Goal: Task Accomplishment & Management: Use online tool/utility

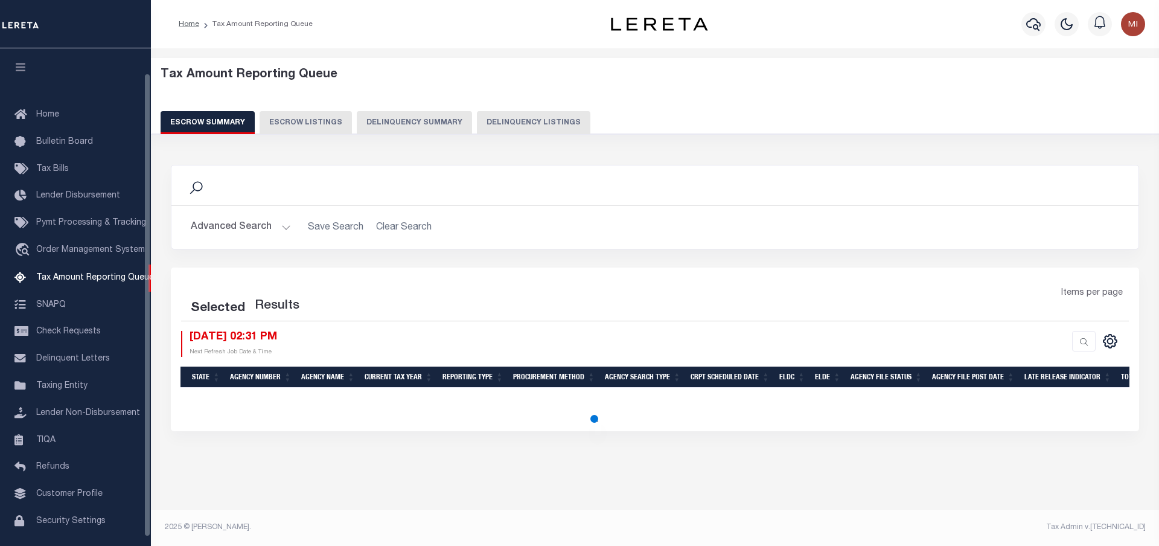
scroll to position [36, 0]
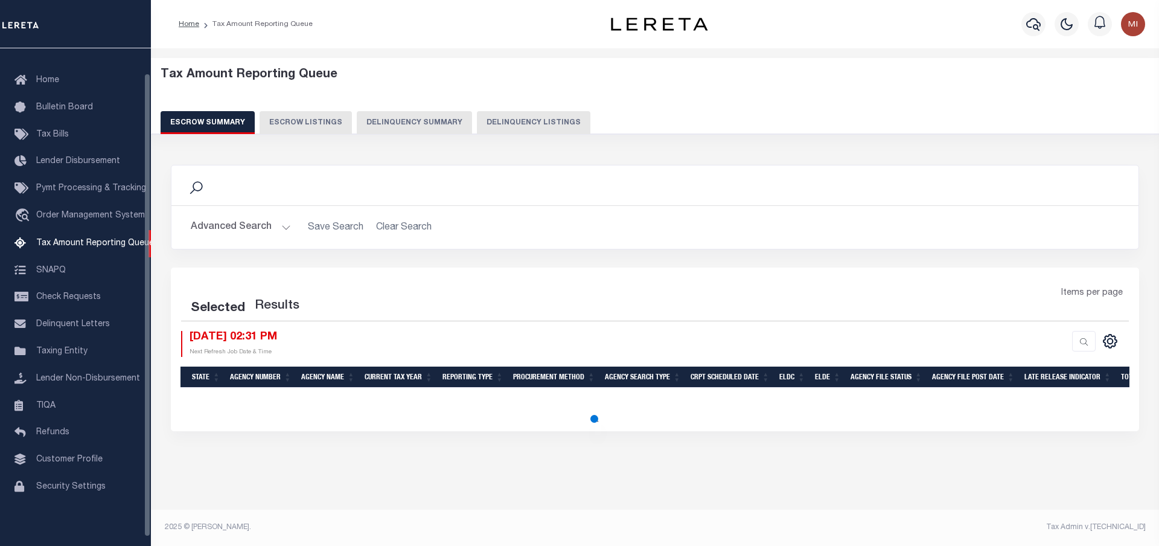
click at [379, 121] on button "Delinquency Summary" at bounding box center [414, 122] width 115 height 23
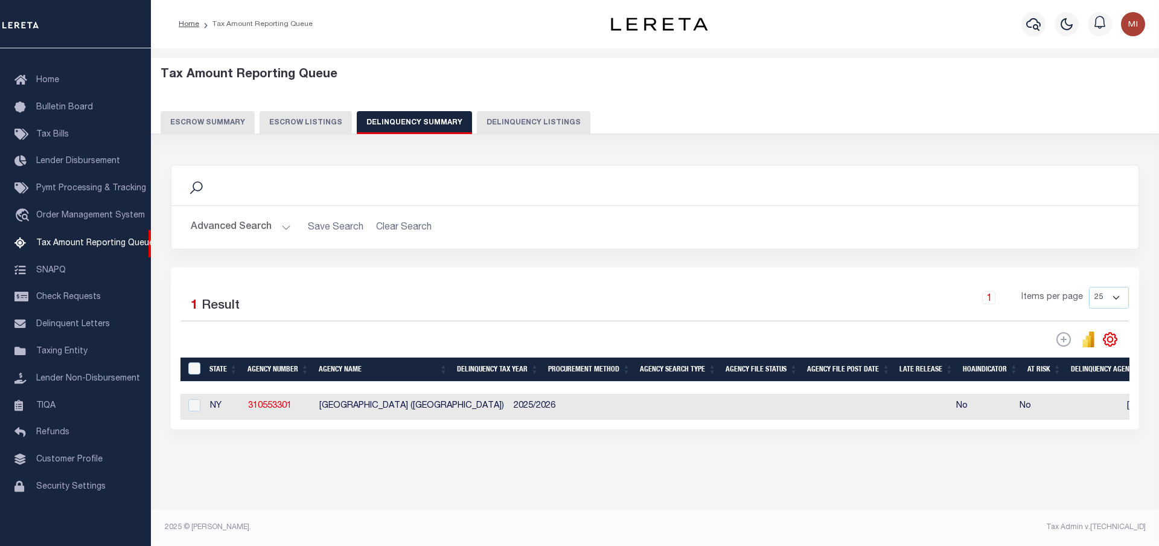
click at [269, 220] on button "Advanced Search" at bounding box center [241, 228] width 100 height 24
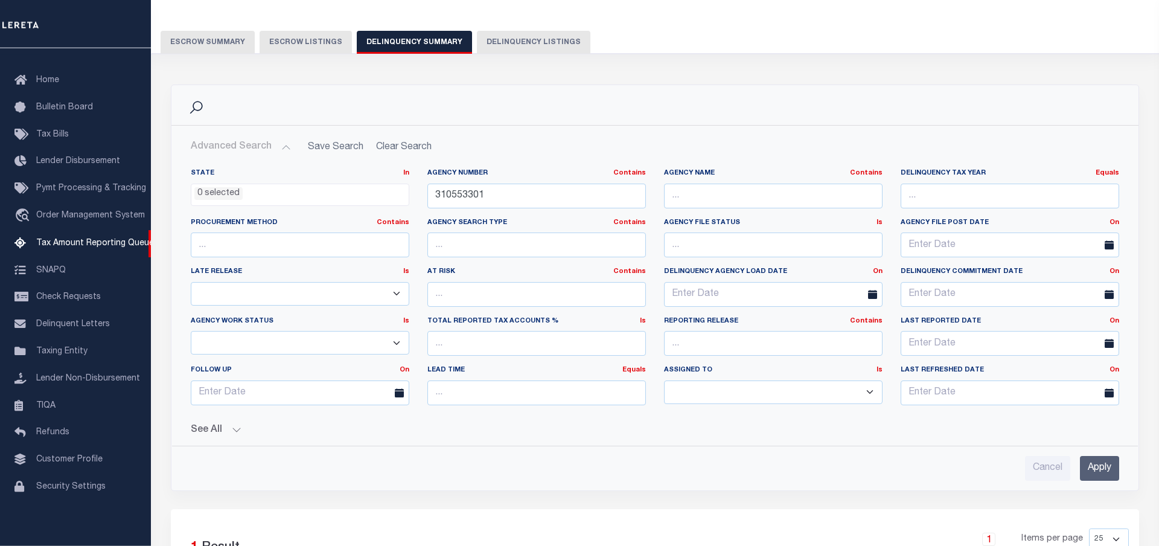
scroll to position [62, 0]
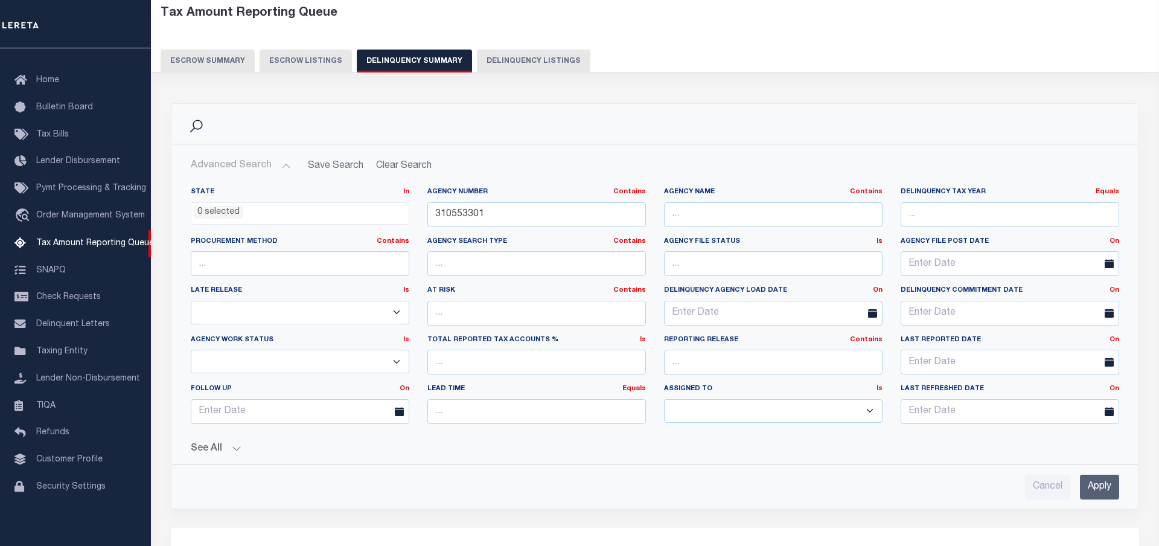
click at [232, 448] on button "See All" at bounding box center [655, 448] width 929 height 11
click at [513, 56] on button "Delinquency Listings" at bounding box center [534, 61] width 114 height 23
select select
select select "100"
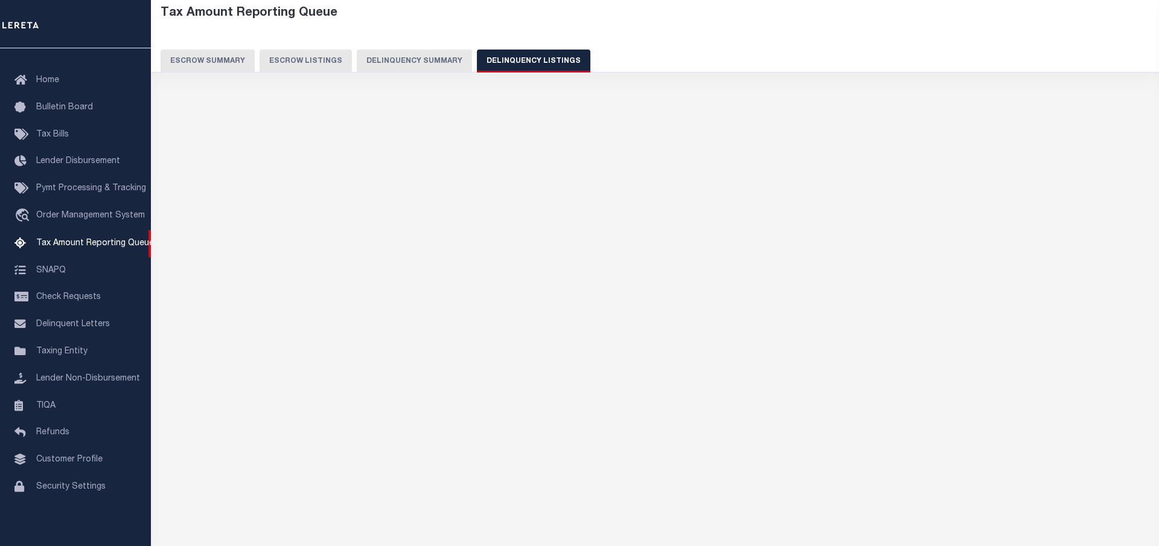
scroll to position [0, 0]
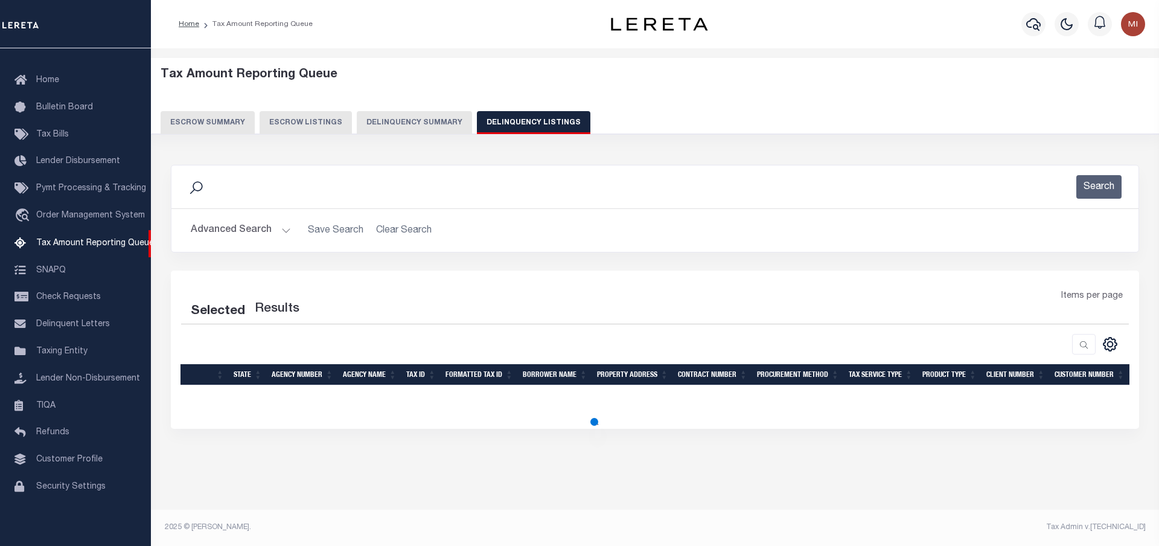
click at [284, 231] on button "Advanced Search" at bounding box center [241, 231] width 100 height 24
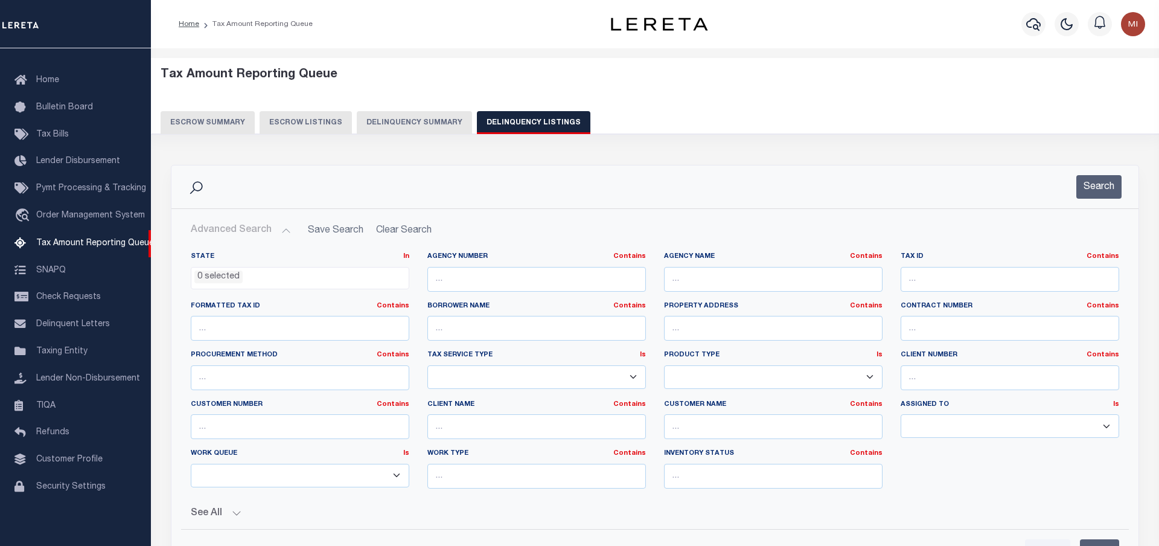
select select "100"
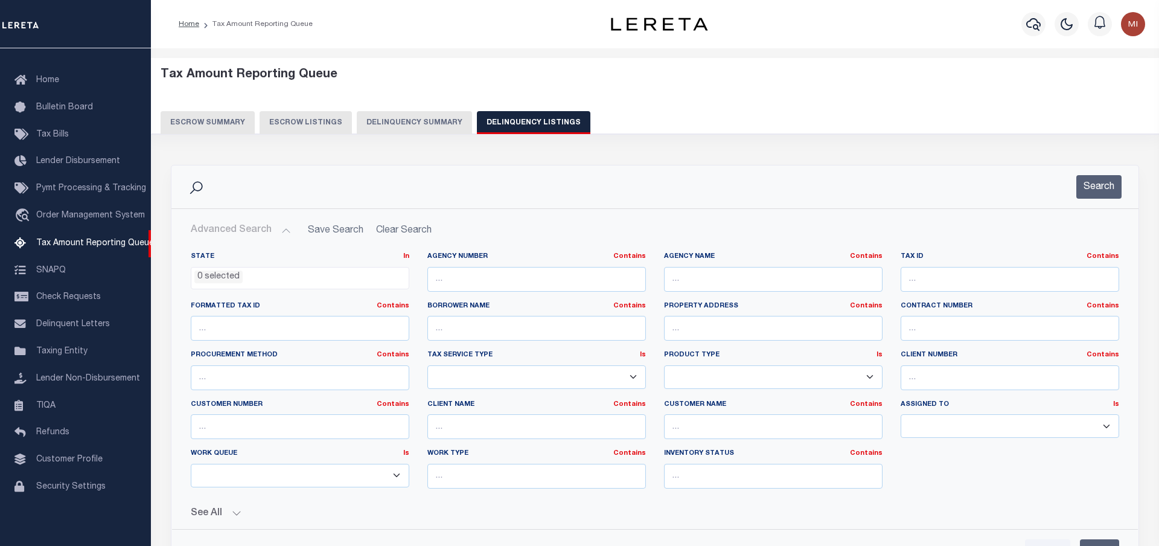
click at [426, 120] on button "Delinquency Summary" at bounding box center [414, 122] width 115 height 23
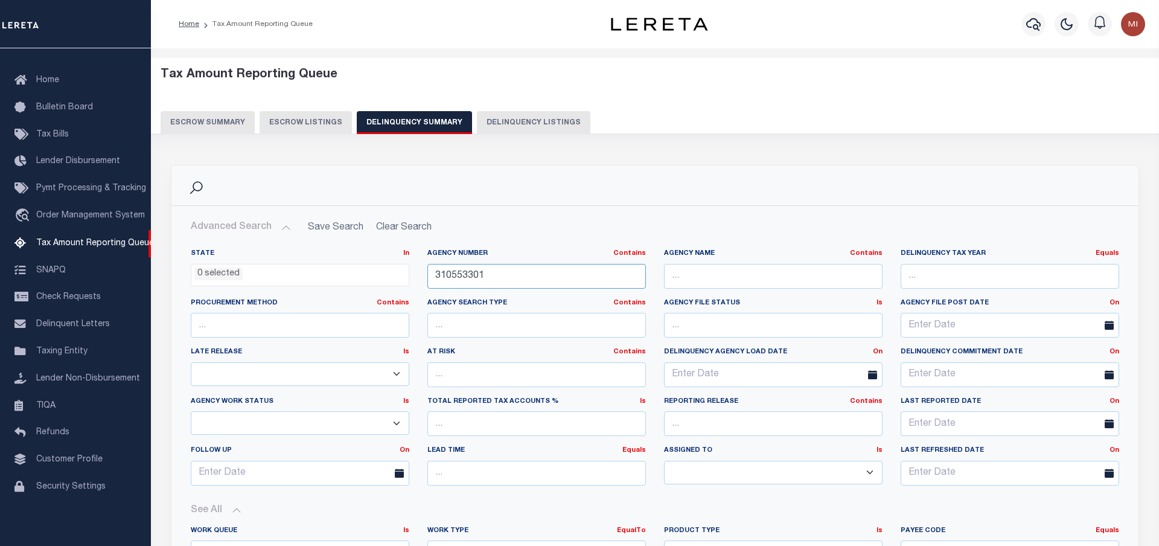
click at [516, 277] on input "310553301" at bounding box center [536, 276] width 219 height 25
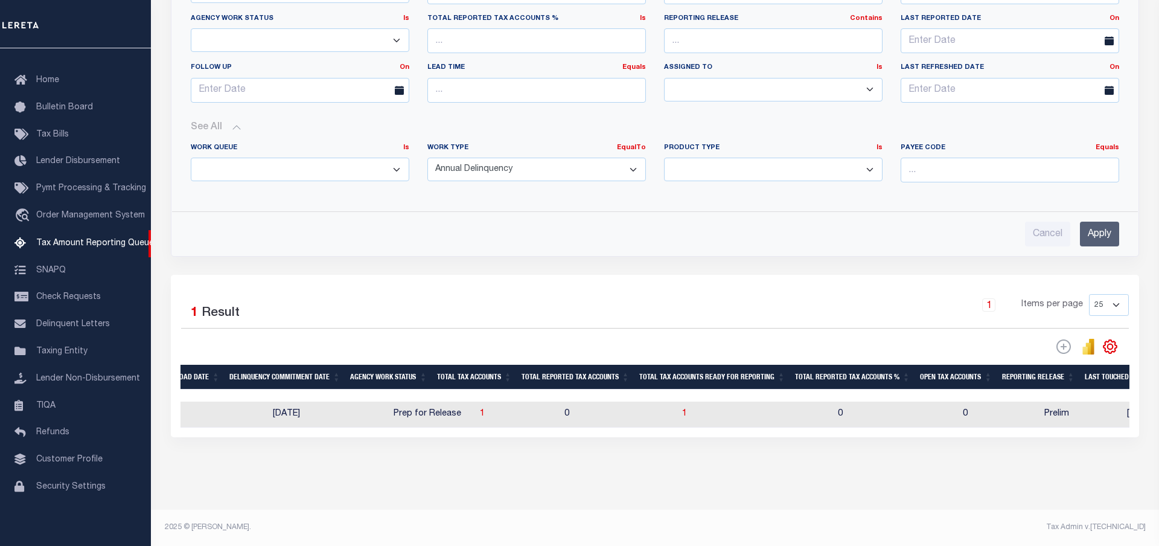
scroll to position [0, 1075]
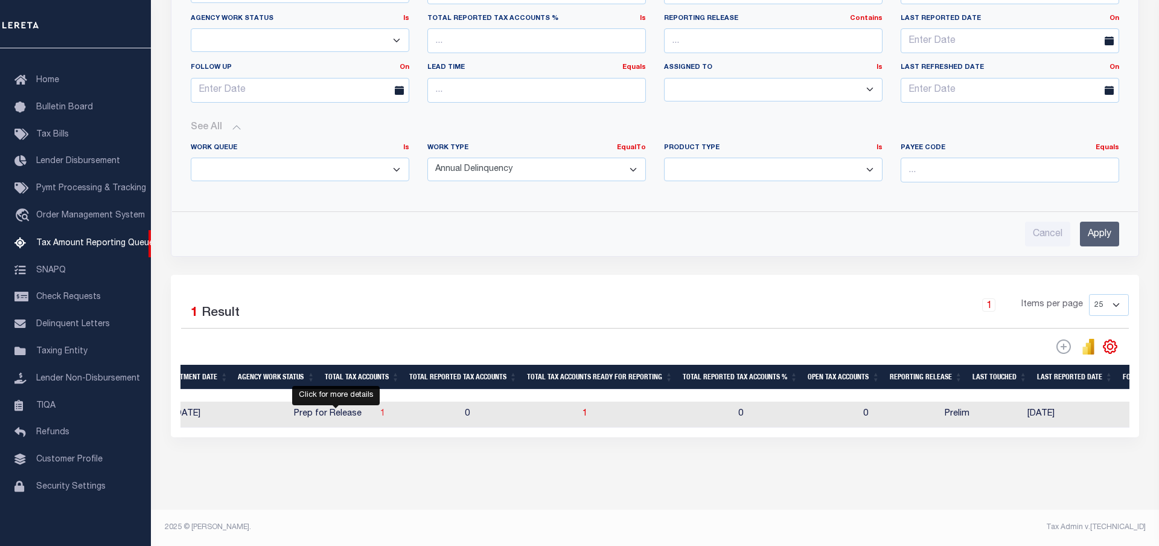
click at [380, 414] on span "1" at bounding box center [382, 413] width 5 height 8
select select "100"
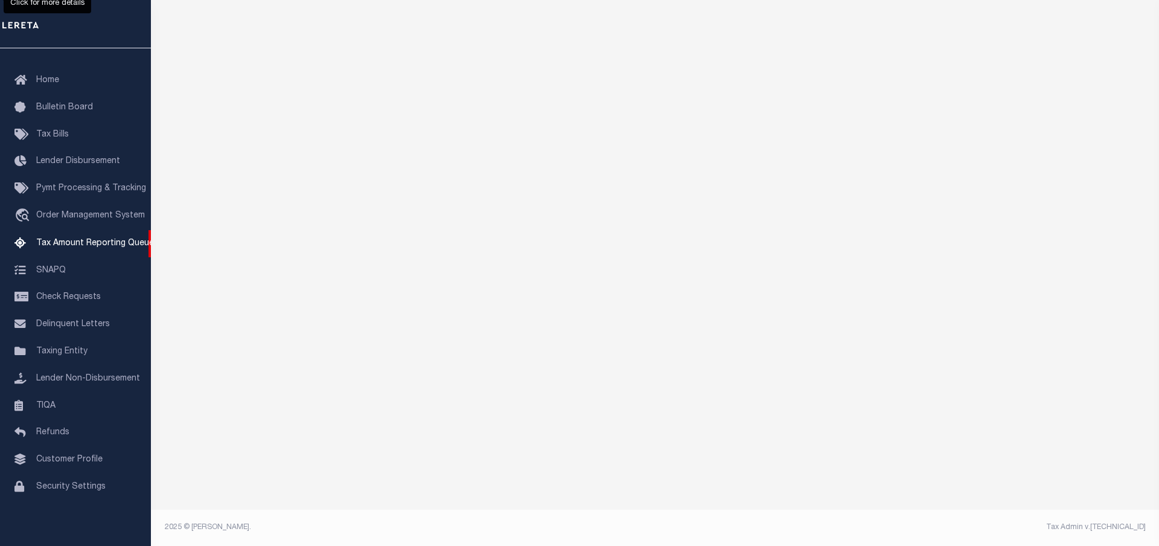
scroll to position [0, 0]
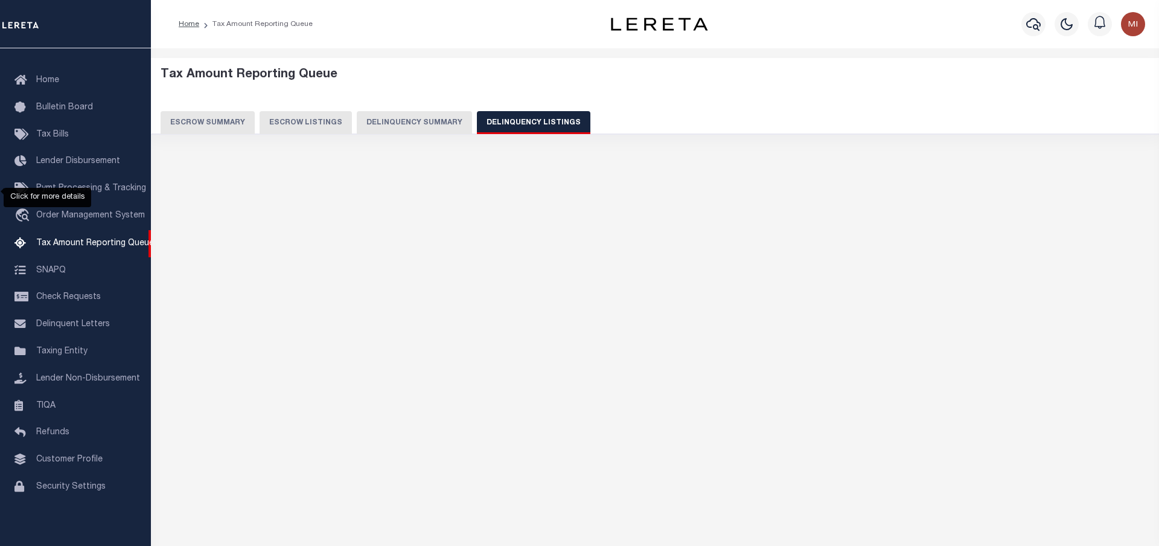
select select "100"
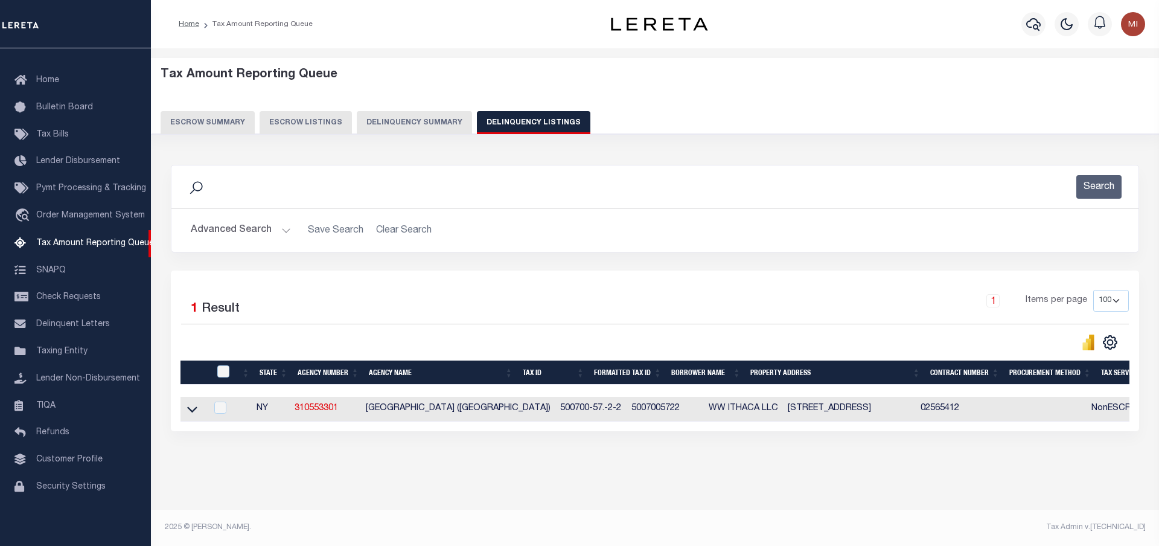
click at [196, 412] on icon at bounding box center [192, 410] width 10 height 6
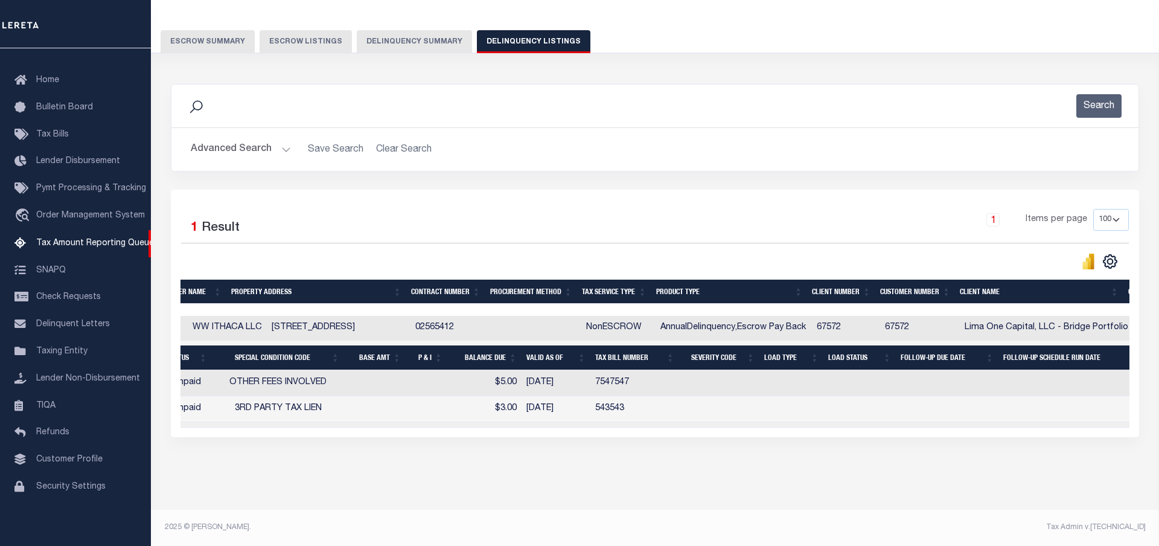
scroll to position [0, 525]
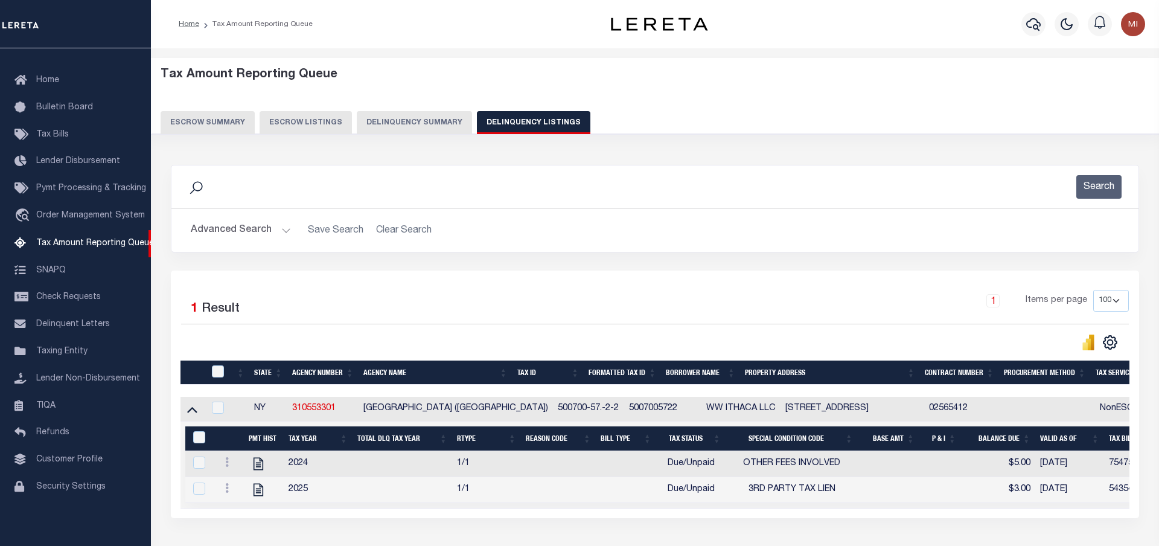
click at [432, 121] on button "Delinquency Summary" at bounding box center [414, 122] width 115 height 23
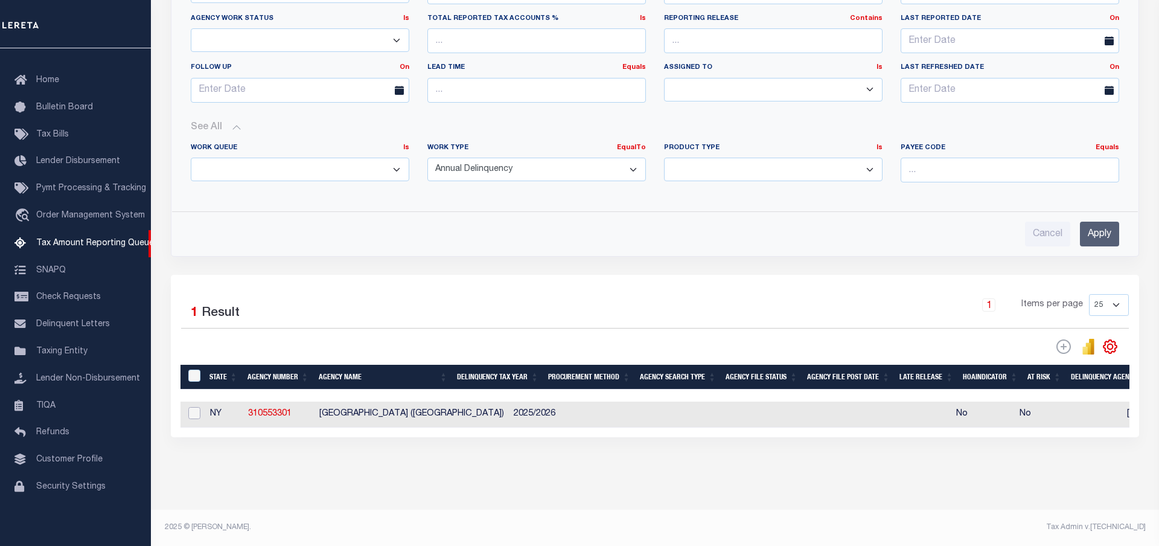
click at [191, 414] on input "checkbox" at bounding box center [194, 413] width 12 height 12
checkbox input "true"
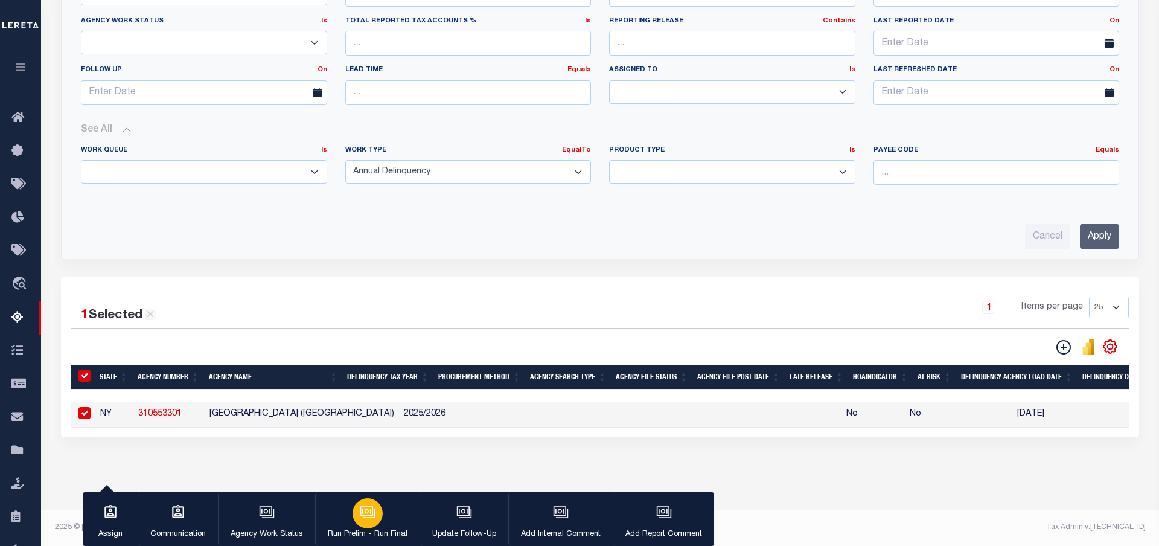
click at [388, 513] on button "Run Prelim - Run Final" at bounding box center [367, 519] width 104 height 54
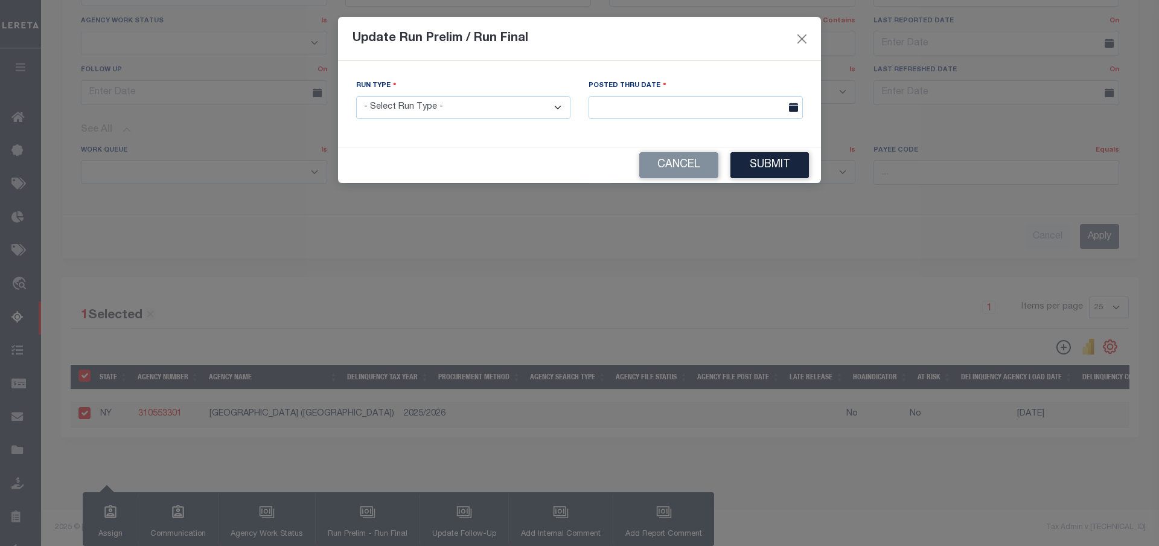
click at [356, 96] on select "- Select Run Type - Prelim Run Final Run" at bounding box center [463, 108] width 214 height 24
select select "P"
click option "Prelim Run" at bounding box center [0, 0] width 0 height 0
click at [687, 106] on input "text" at bounding box center [696, 108] width 214 height 24
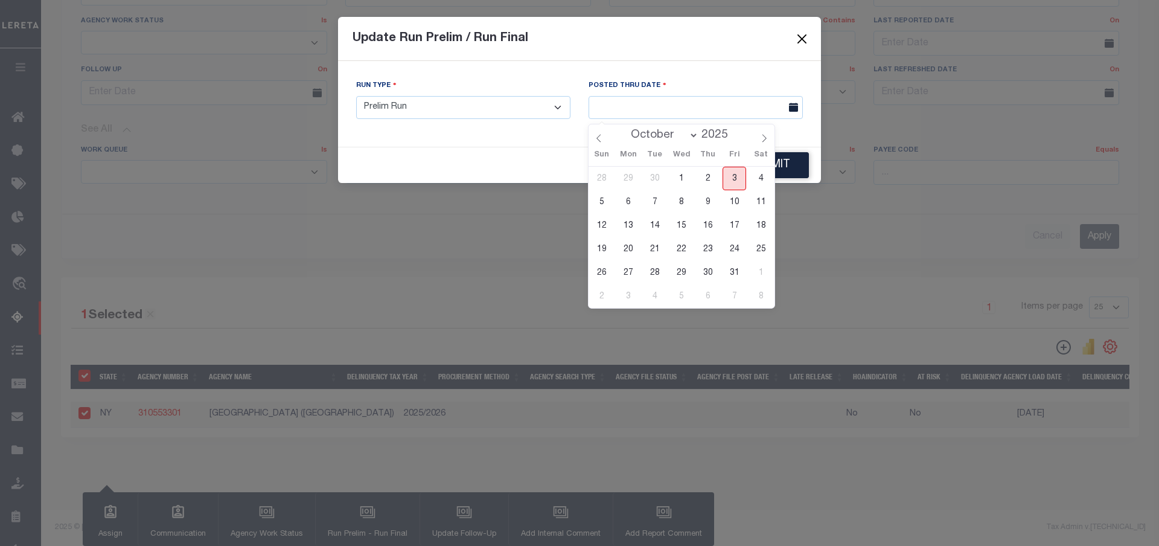
click at [734, 179] on span "3" at bounding box center [735, 179] width 24 height 24
type input "[DATE]"
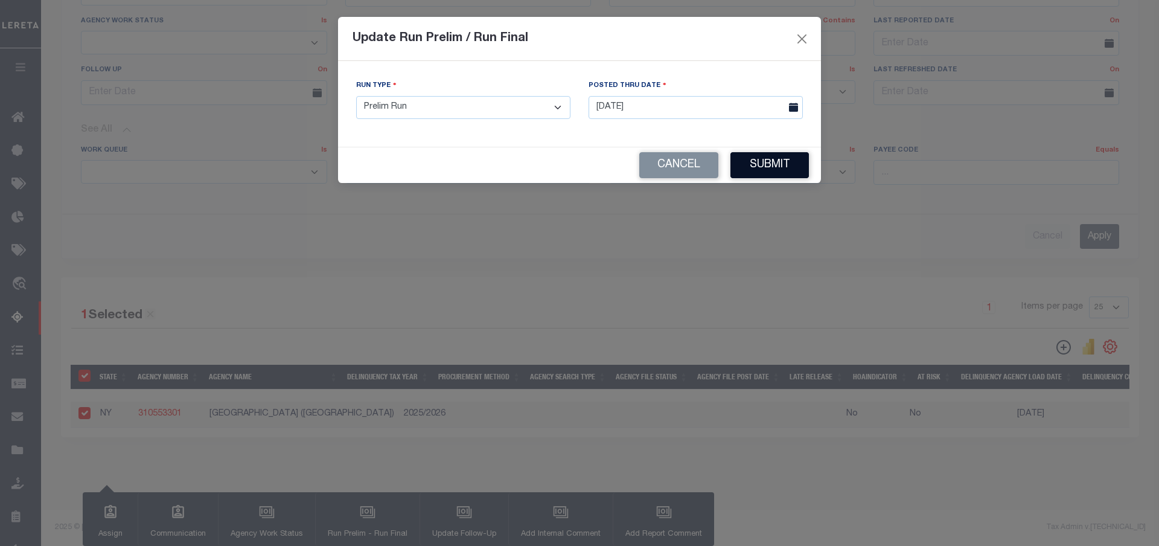
click at [778, 165] on button "Submit" at bounding box center [770, 165] width 78 height 26
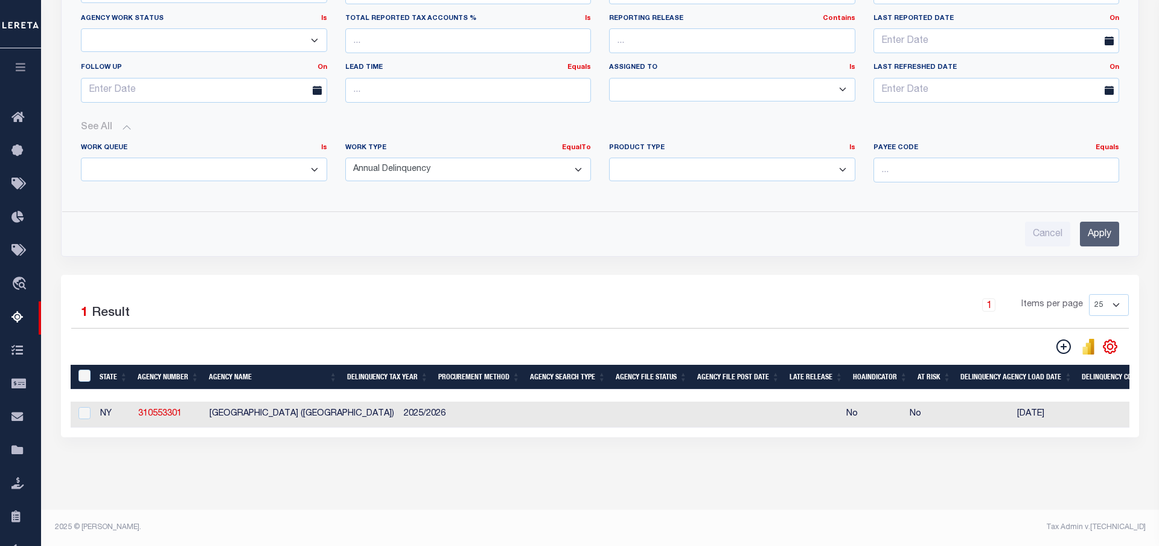
click at [720, 223] on div "Cancel Apply" at bounding box center [600, 234] width 1039 height 25
click at [716, 223] on div "Cancel Apply" at bounding box center [600, 234] width 1039 height 25
click at [716, 225] on div "Cancel Apply" at bounding box center [600, 234] width 1039 height 25
click at [714, 229] on div "Cancel Apply" at bounding box center [600, 234] width 1039 height 25
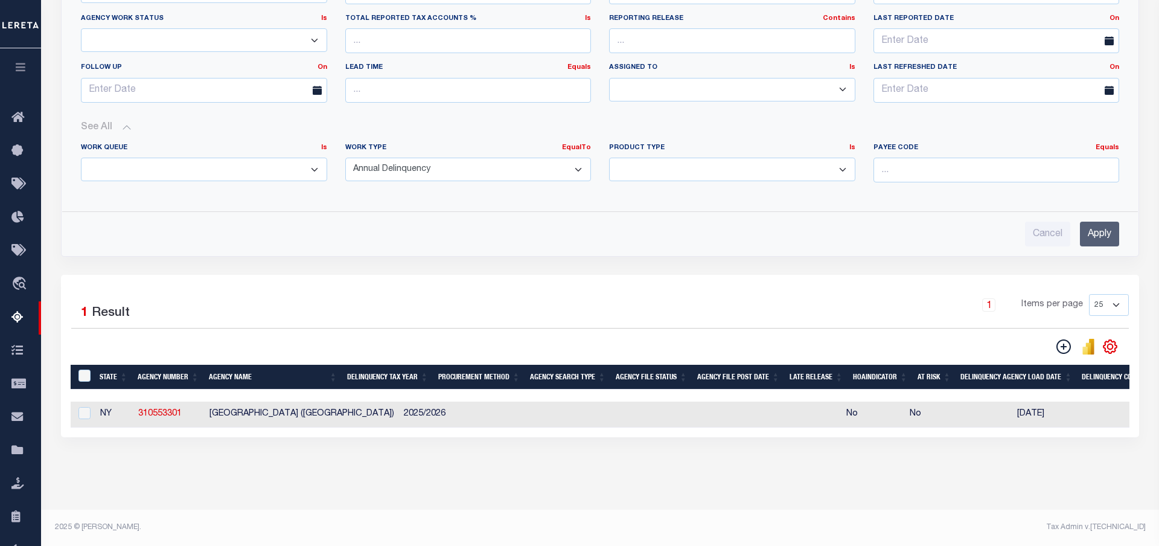
click at [714, 229] on div "Cancel Apply" at bounding box center [600, 234] width 1039 height 25
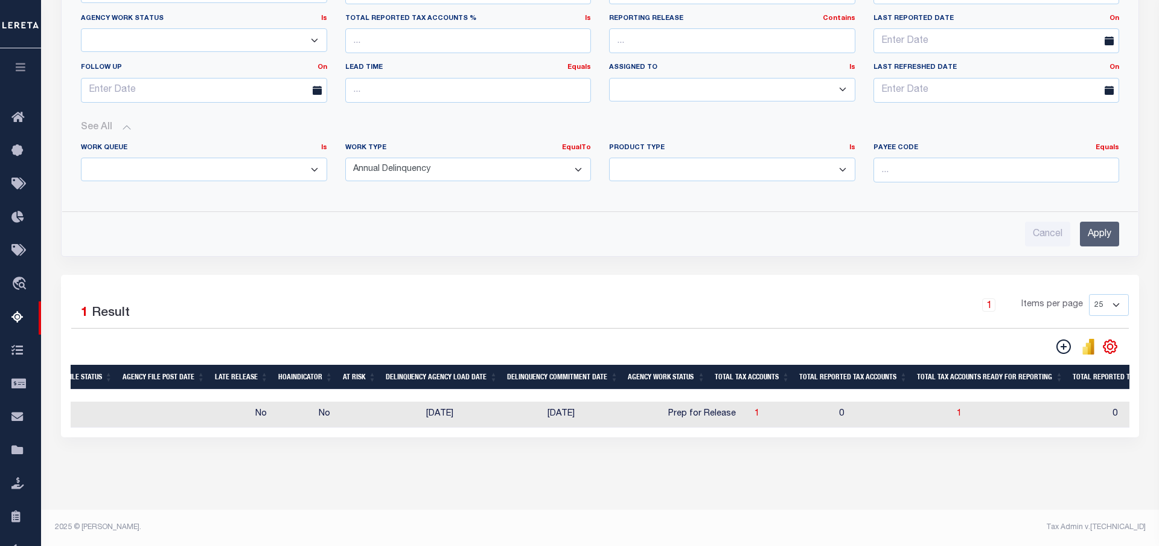
scroll to position [0, 718]
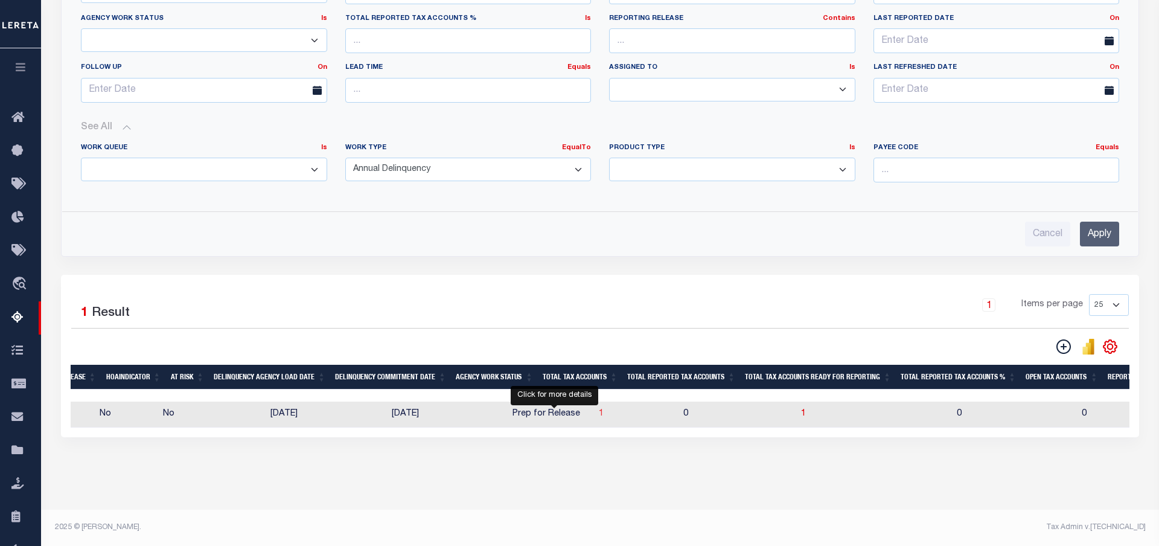
click at [599, 414] on span "1" at bounding box center [601, 413] width 5 height 8
select select "100"
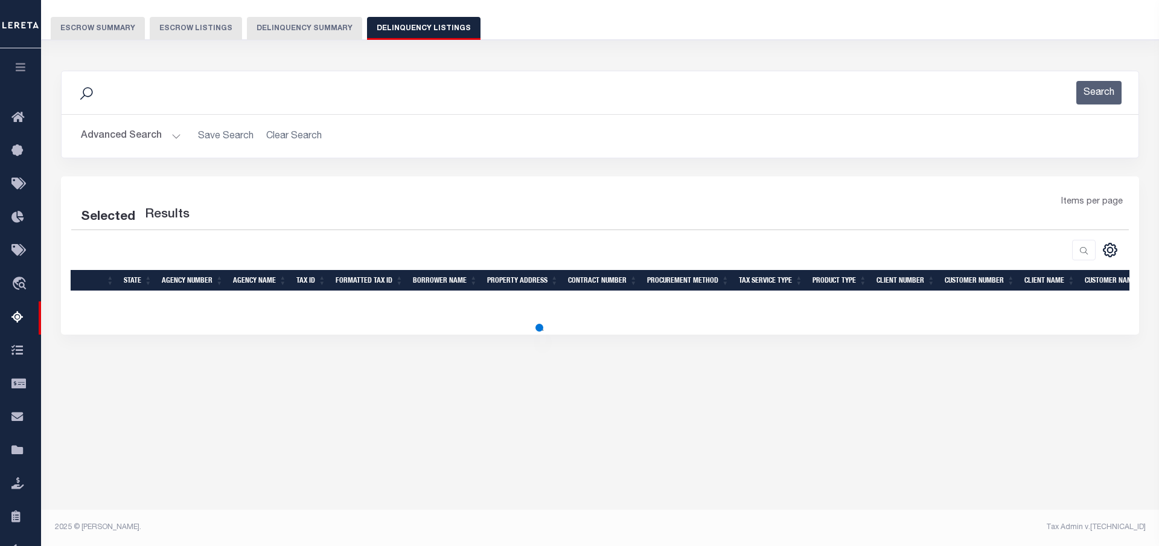
scroll to position [94, 0]
select select "100"
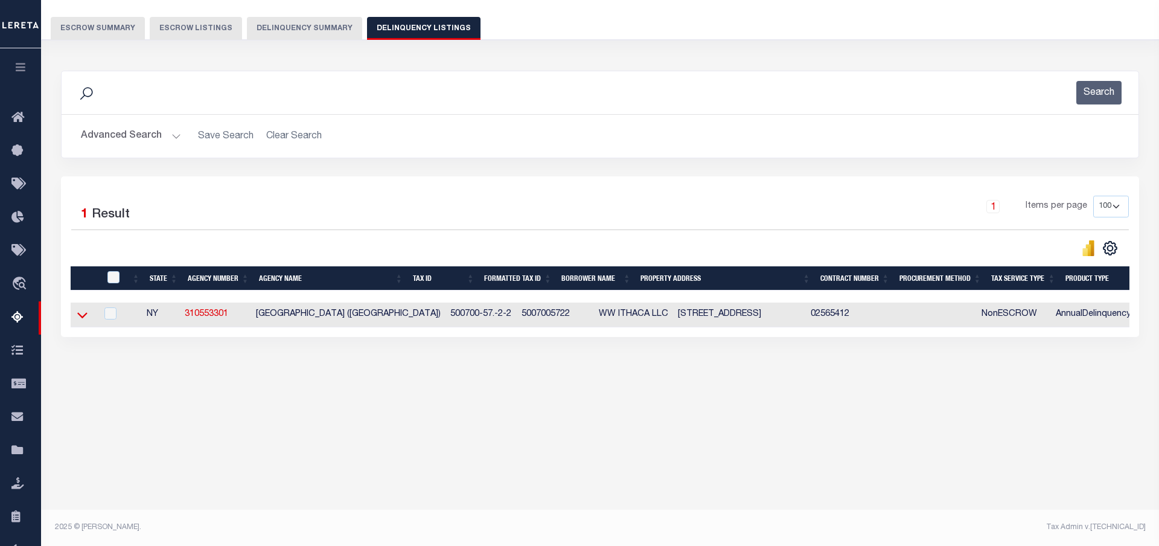
click at [84, 319] on icon at bounding box center [82, 316] width 10 height 6
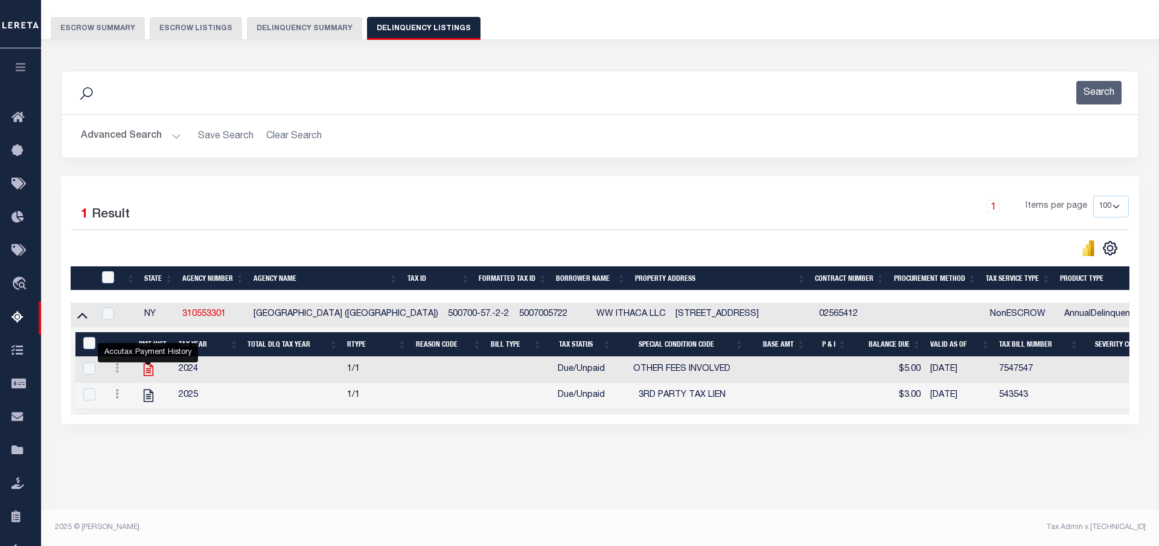
click at [149, 376] on icon "" at bounding box center [149, 369] width 10 height 13
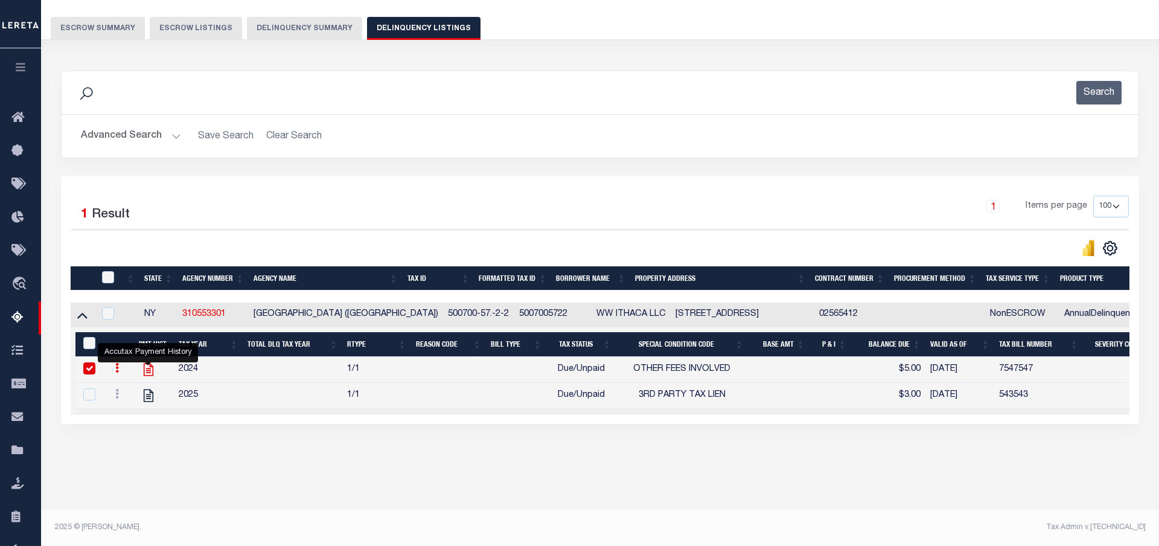
checkbox input "true"
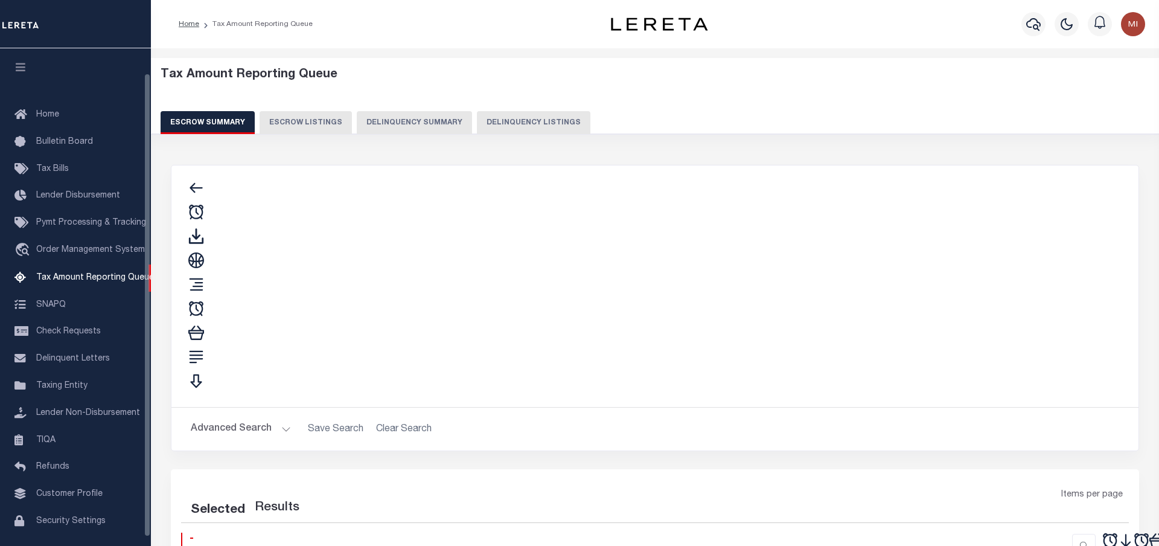
scroll to position [48, 0]
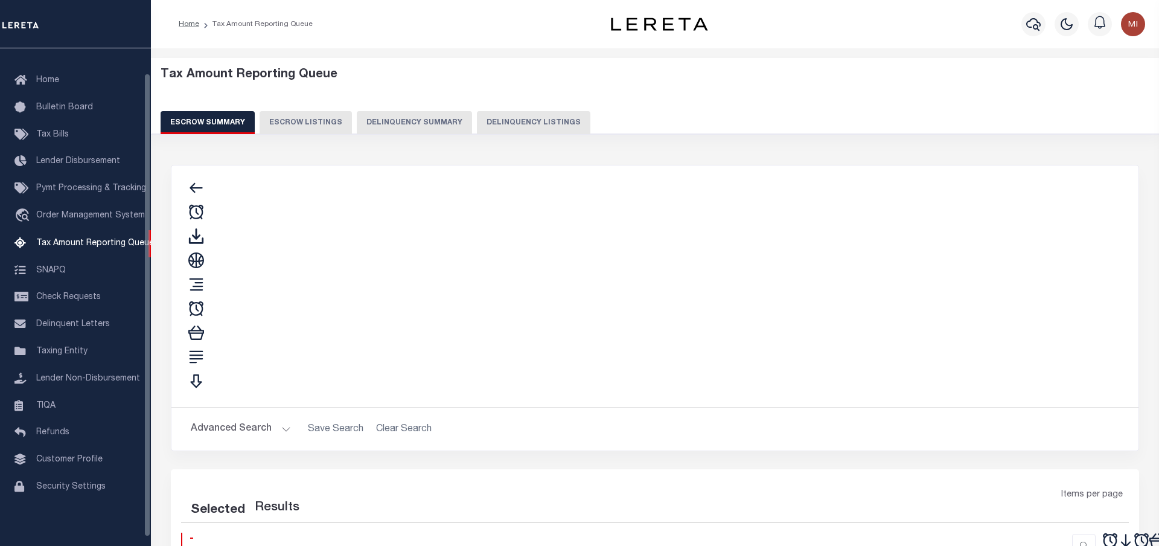
click at [388, 122] on button "Delinquency Summary" at bounding box center [414, 122] width 115 height 23
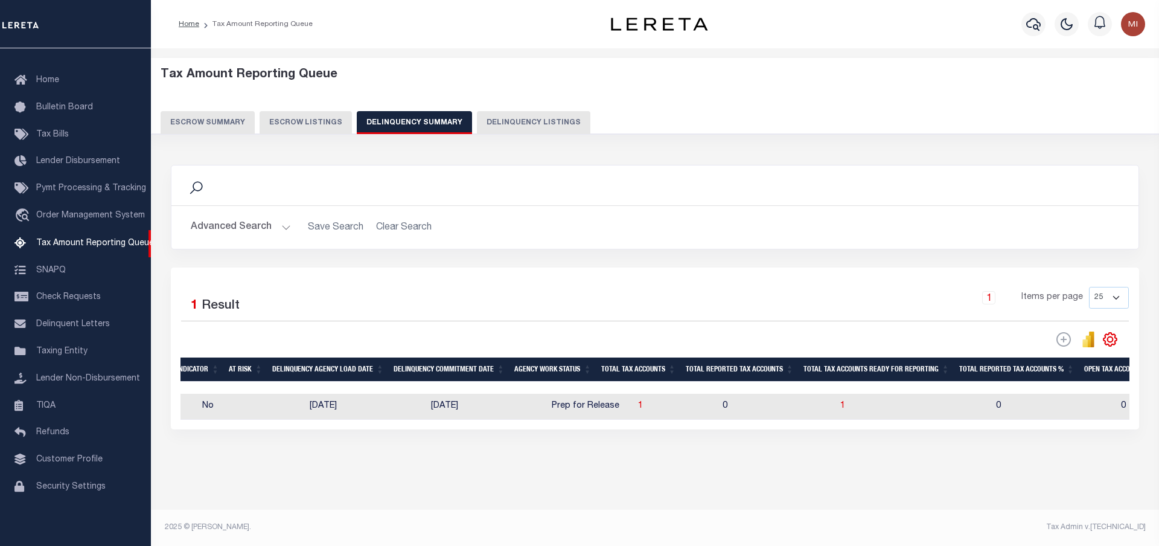
scroll to position [0, 0]
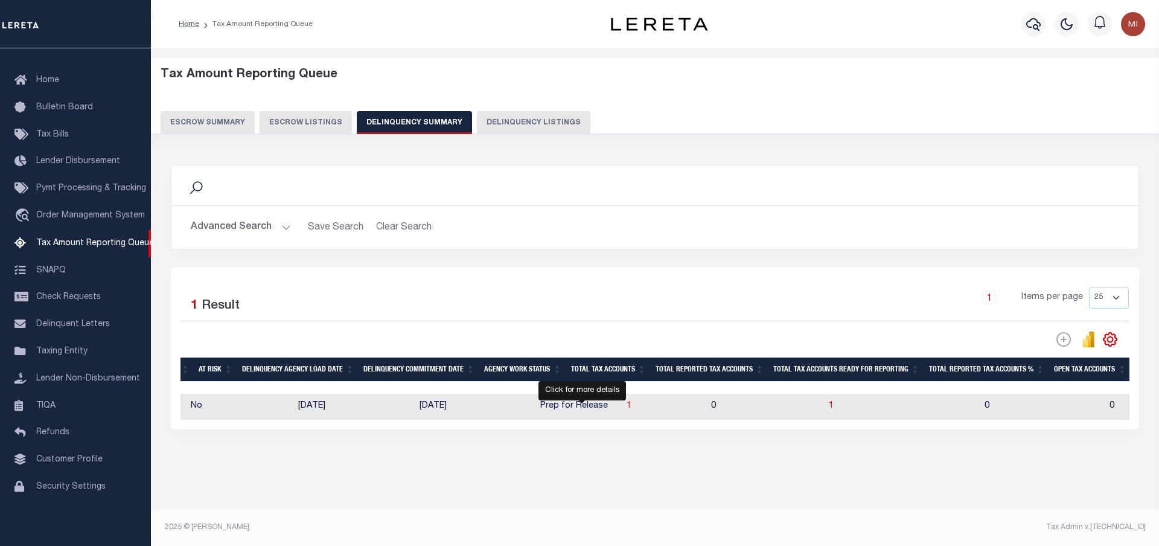
click at [627, 408] on span "1" at bounding box center [629, 406] width 5 height 8
select select "100"
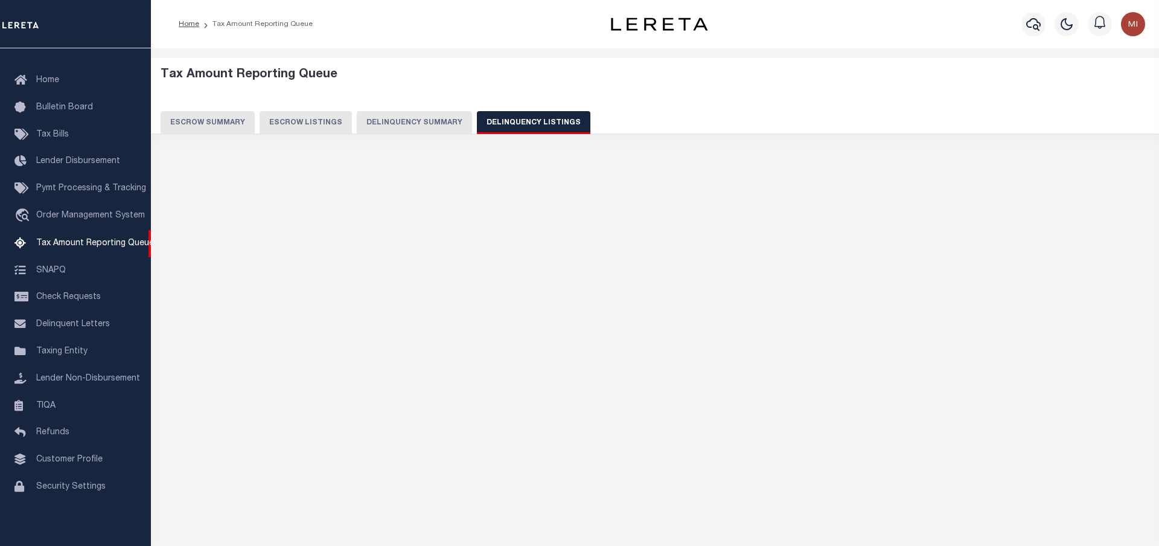
select select "100"
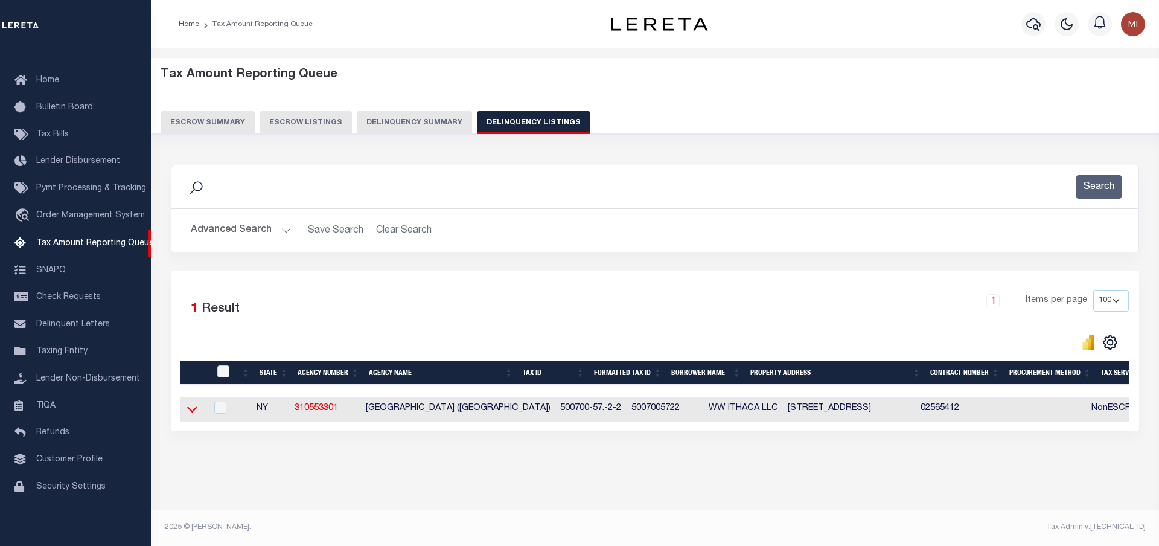
click at [190, 411] on icon at bounding box center [192, 409] width 10 height 13
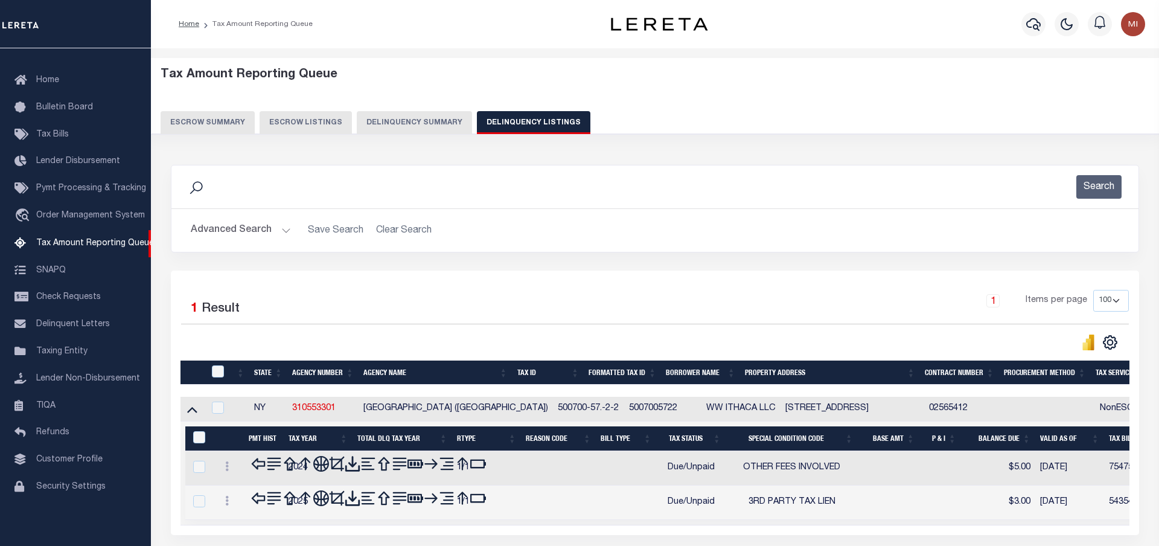
scroll to position [62, 0]
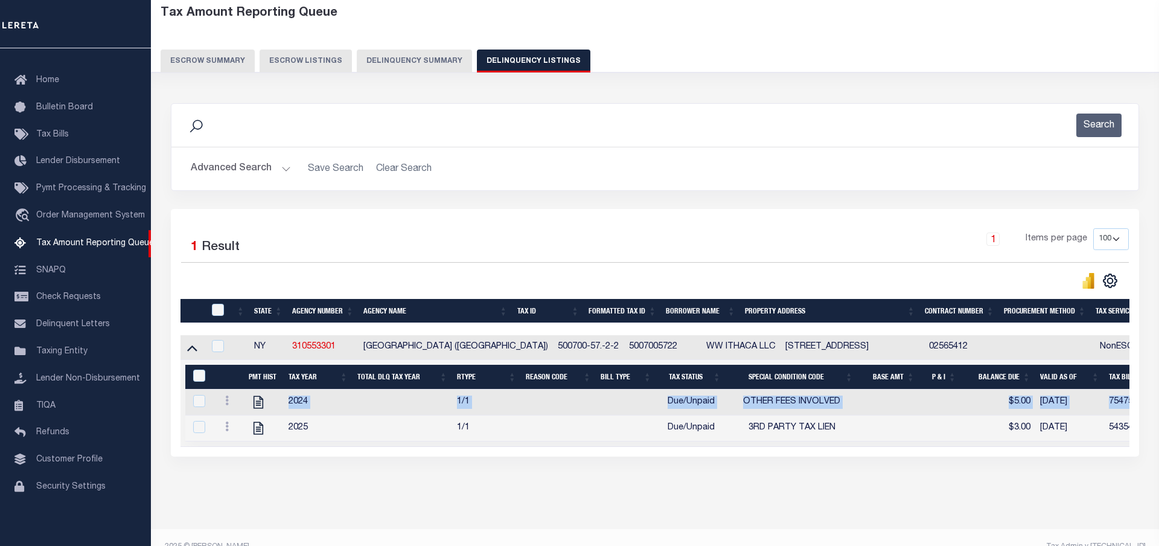
drag, startPoint x: 318, startPoint y: 433, endPoint x: 273, endPoint y: 403, distance: 53.6
click at [273, 403] on tbody "2024 1/1 Due/Unpaid OTHER FEES INVOLVED $5.00 10/03/2025 7547547 2025 1/1" at bounding box center [1140, 415] width 1910 height 52
click at [320, 406] on td "2024" at bounding box center [318, 402] width 69 height 26
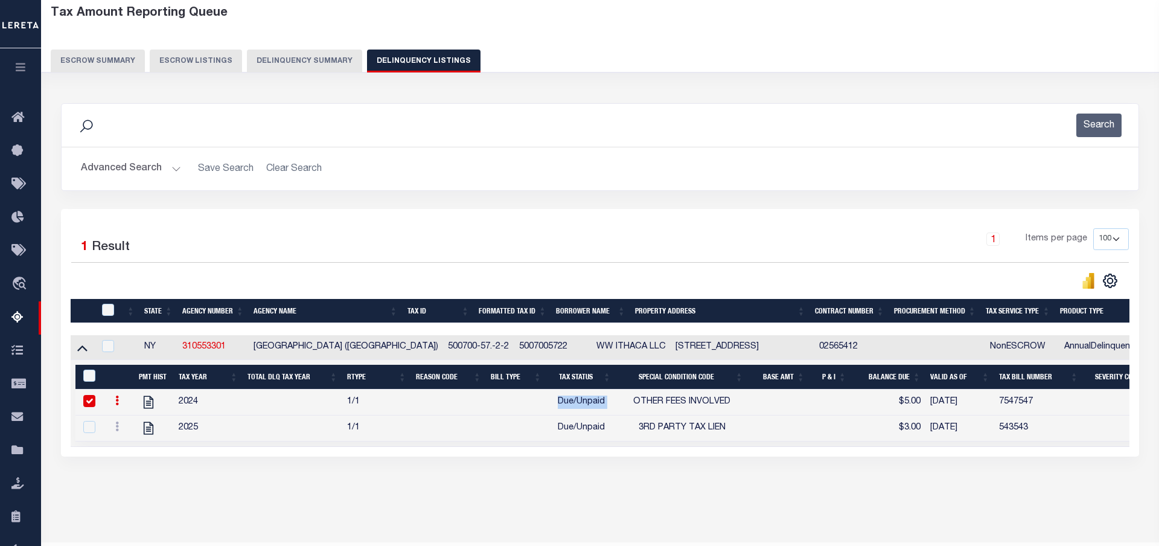
drag, startPoint x: 557, startPoint y: 406, endPoint x: 627, endPoint y: 405, distance: 70.1
click at [627, 405] on tr "2024 1/1 Due/Unpaid OTHER FEES INVOLVED $5.00 10/03/2025 7547547" at bounding box center [1030, 402] width 1910 height 26
click at [587, 406] on span "Due/Unpaid" at bounding box center [581, 401] width 47 height 8
checkbox input "false"
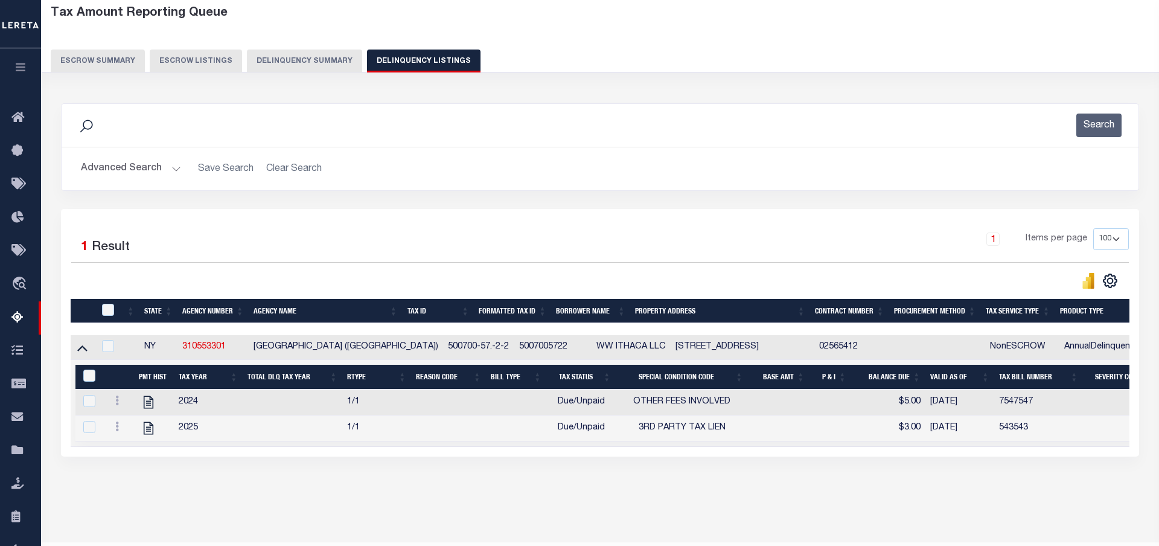
click at [184, 435] on td "2025" at bounding box center [208, 428] width 69 height 26
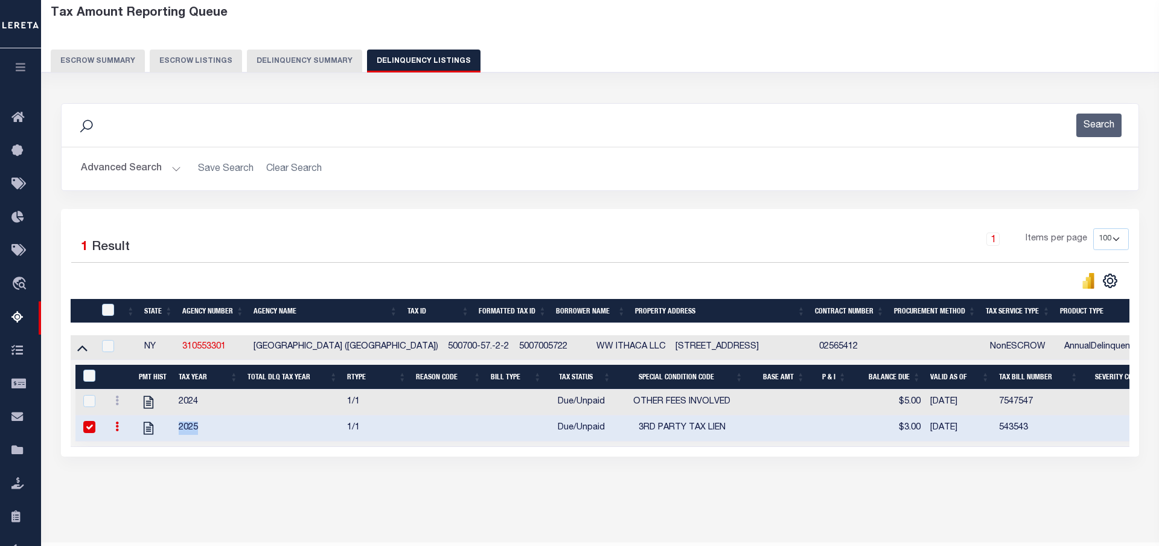
click at [184, 435] on td "2025" at bounding box center [208, 428] width 69 height 26
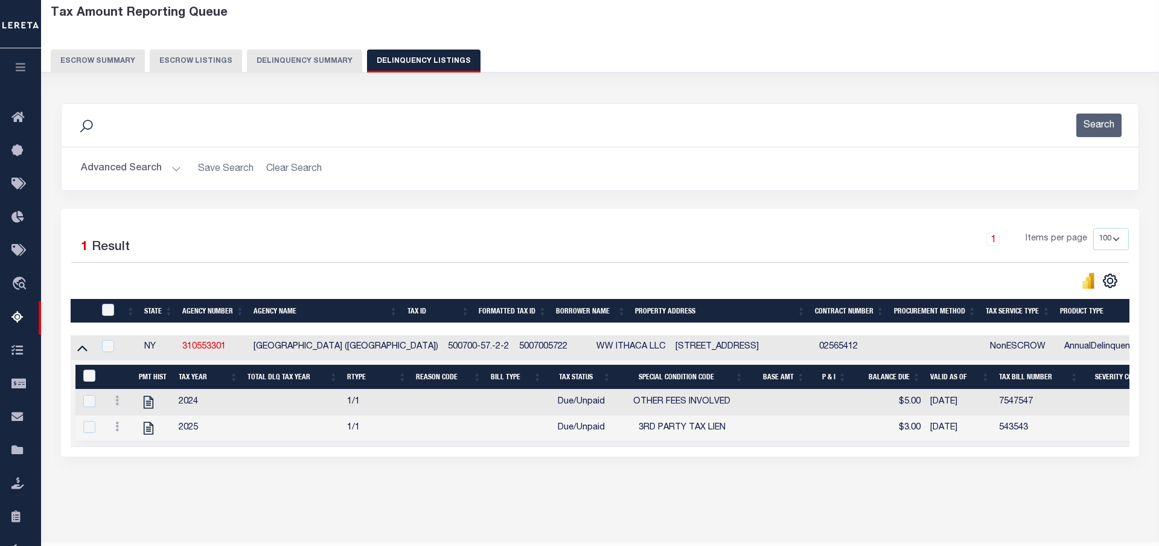
click at [272, 435] on td at bounding box center [293, 428] width 100 height 26
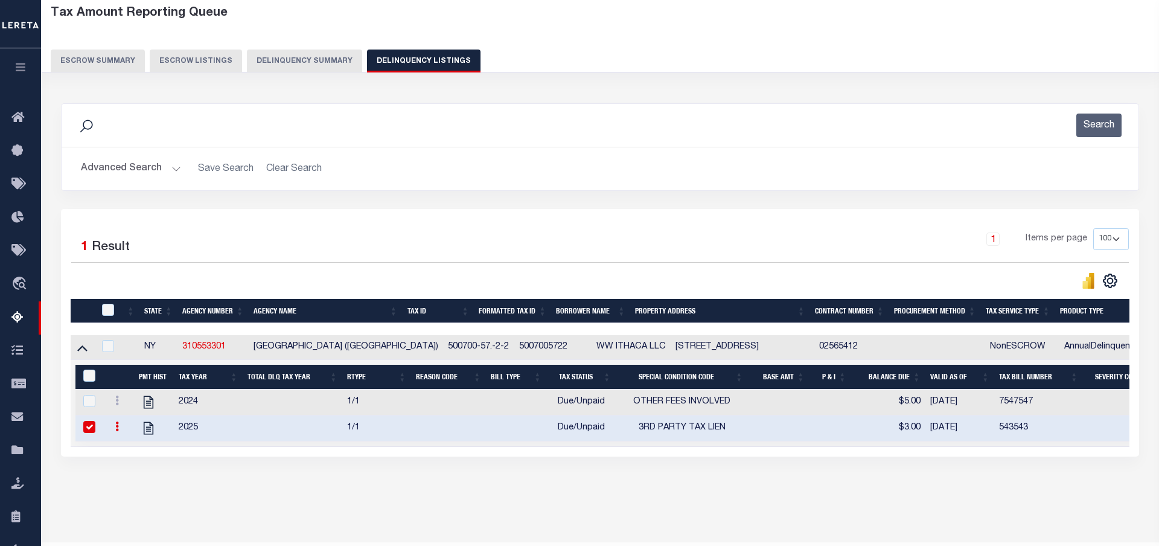
click at [277, 434] on td at bounding box center [293, 428] width 100 height 26
checkbox input "false"
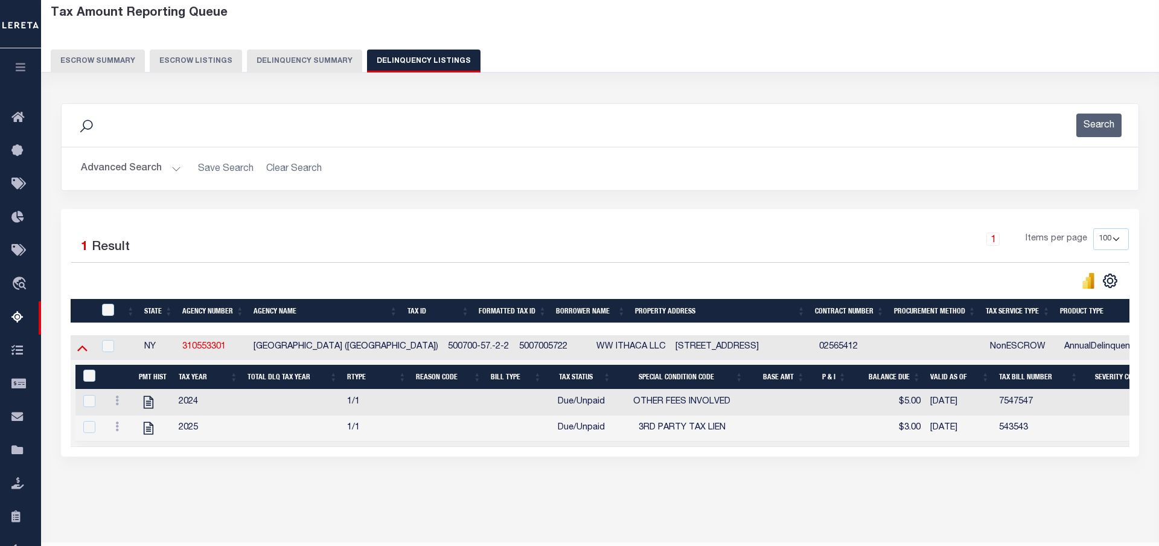
click at [85, 350] on icon at bounding box center [82, 347] width 10 height 13
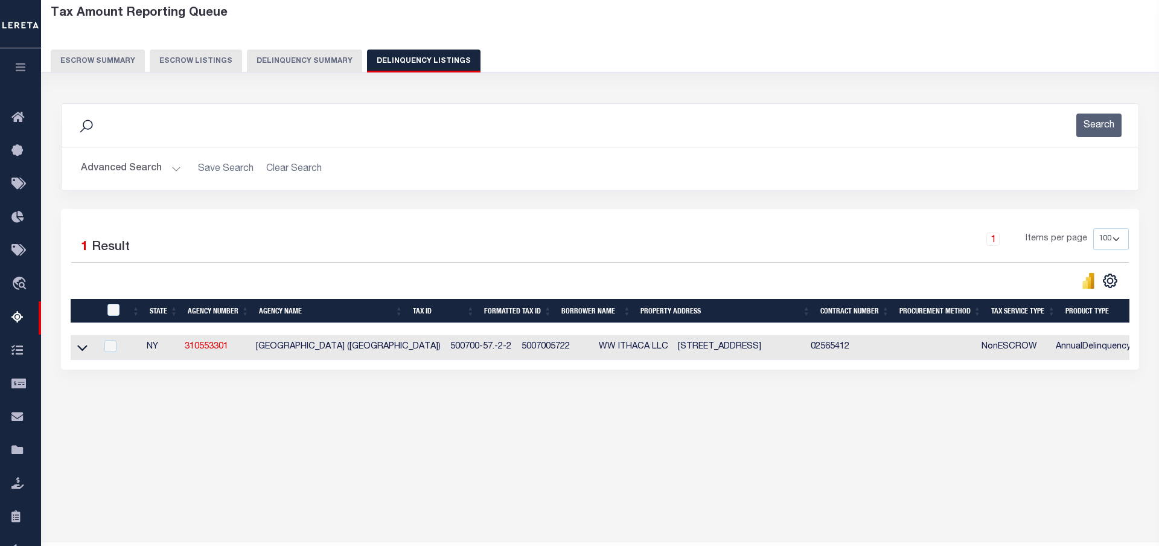
click at [909, 404] on div "Data sync process is currently running, you may face some response delays. Sear…" at bounding box center [600, 248] width 1095 height 315
click at [301, 60] on button "Delinquency Summary" at bounding box center [304, 61] width 115 height 23
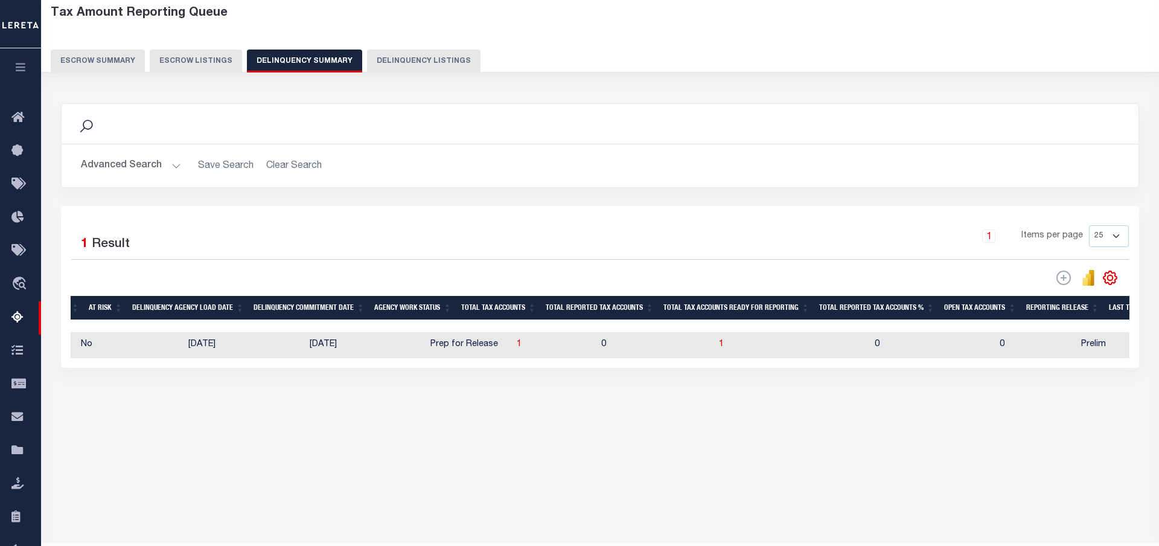
click at [175, 167] on button "Advanced Search" at bounding box center [131, 166] width 100 height 24
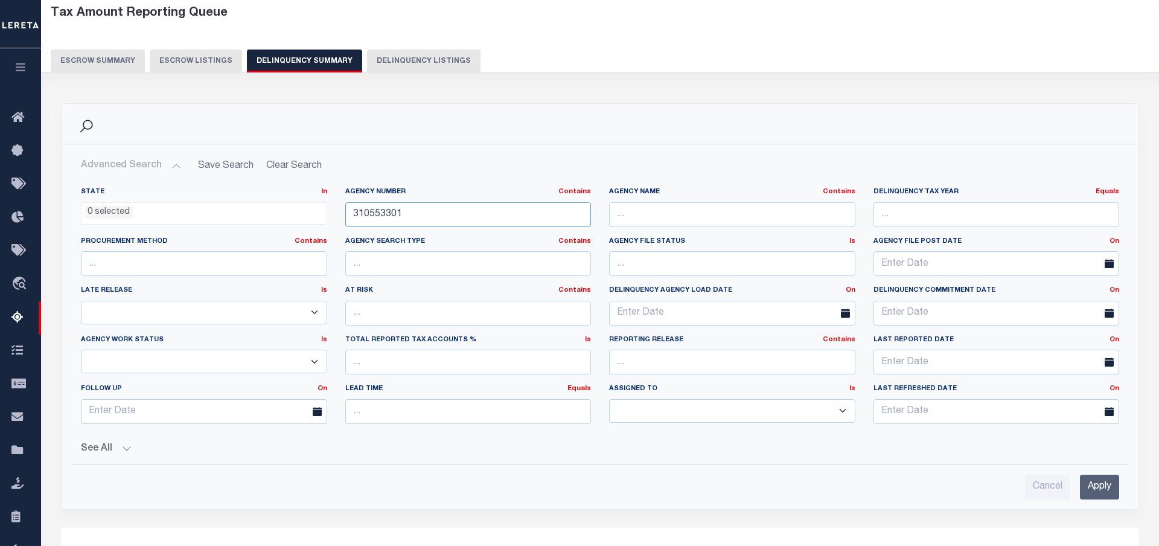
drag, startPoint x: 418, startPoint y: 211, endPoint x: 231, endPoint y: 212, distance: 187.2
click at [345, 212] on input "310553301" at bounding box center [468, 214] width 246 height 25
paste input "457102300"
type input "457102300"
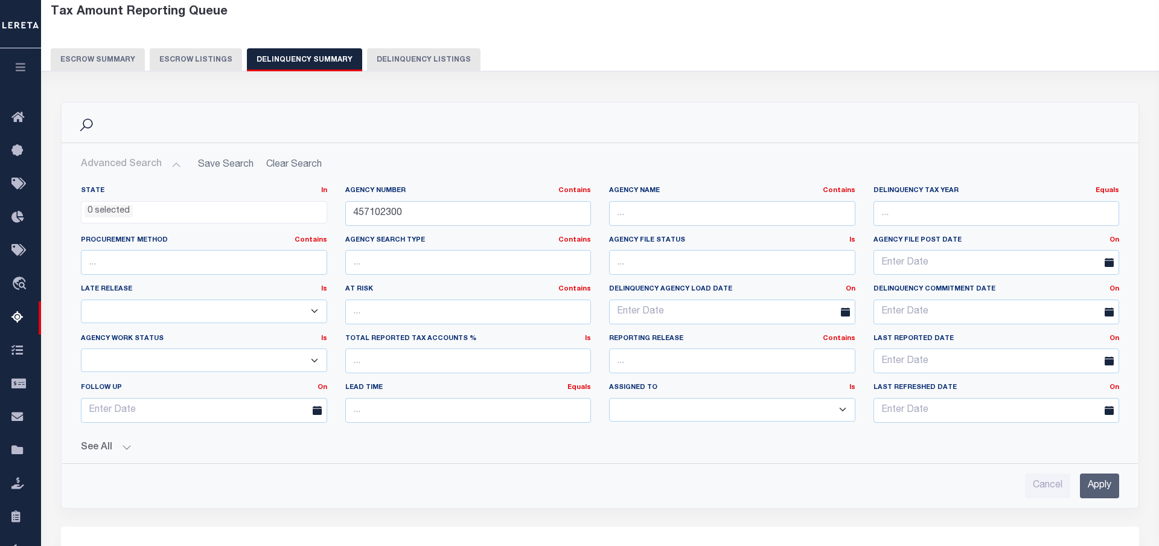
click at [1095, 482] on input "Apply" at bounding box center [1099, 485] width 39 height 25
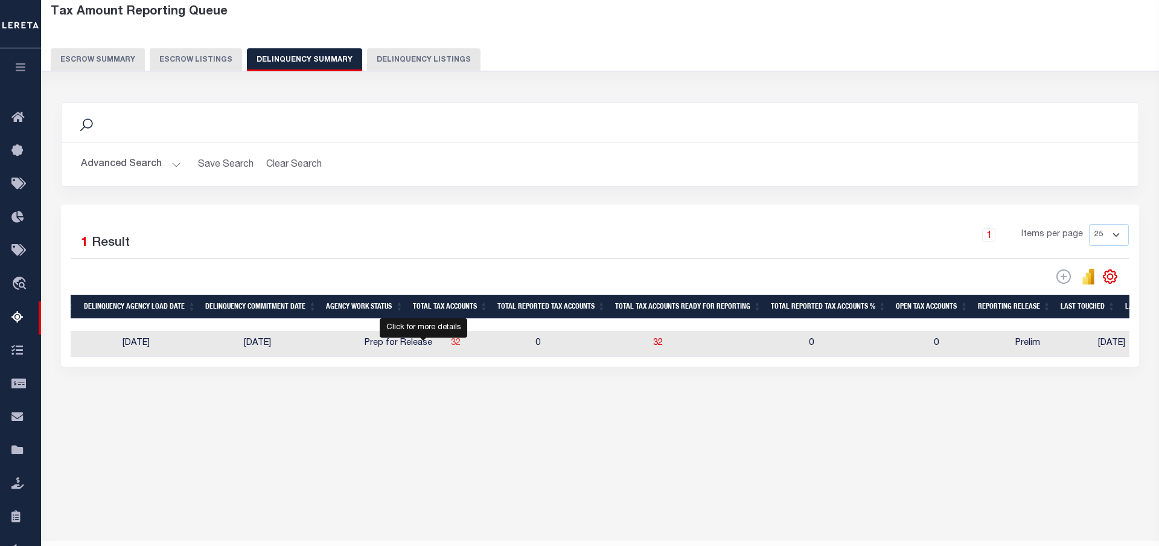
click at [451, 345] on span "32" at bounding box center [456, 343] width 10 height 8
select select "100"
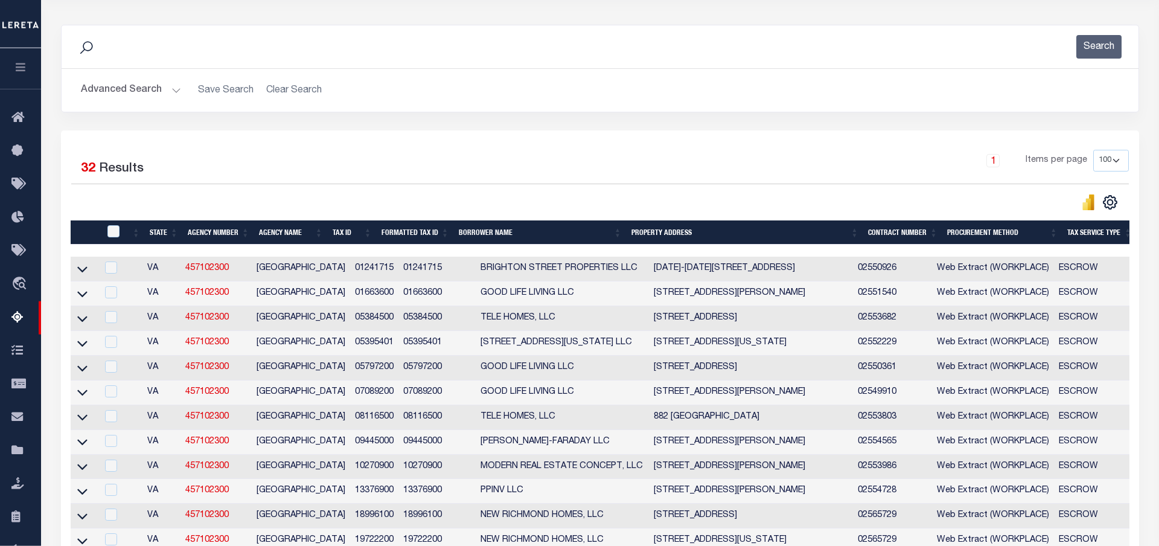
scroll to position [186, 0]
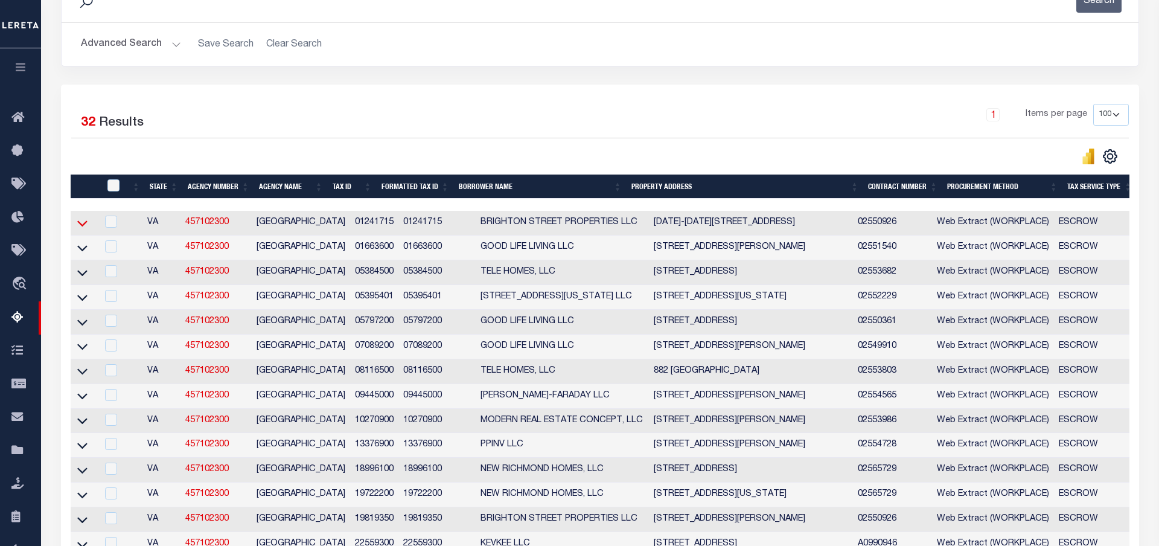
click at [80, 226] on icon at bounding box center [82, 224] width 10 height 6
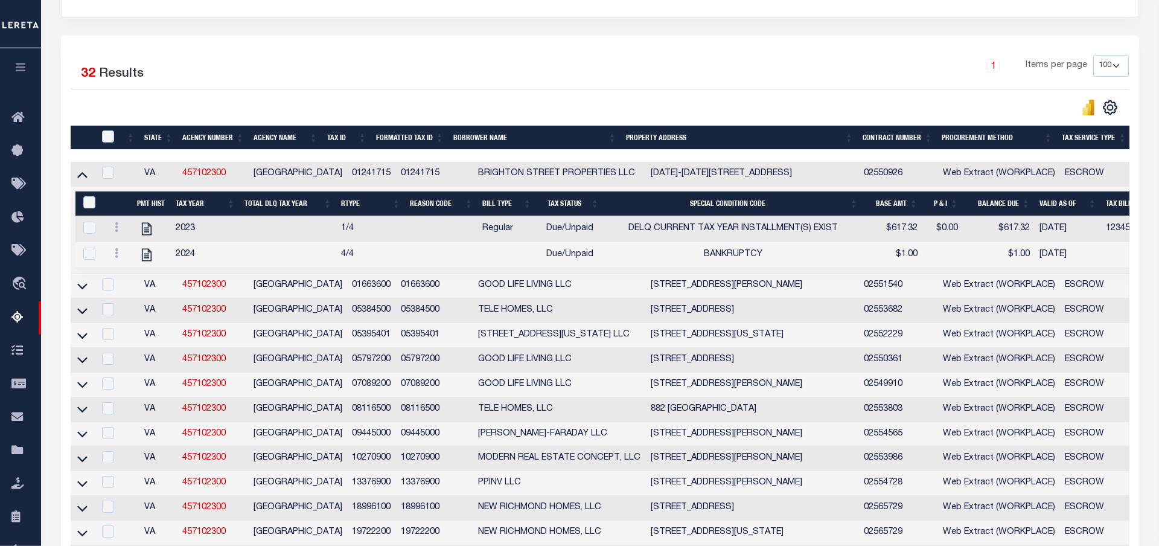
scroll to position [248, 0]
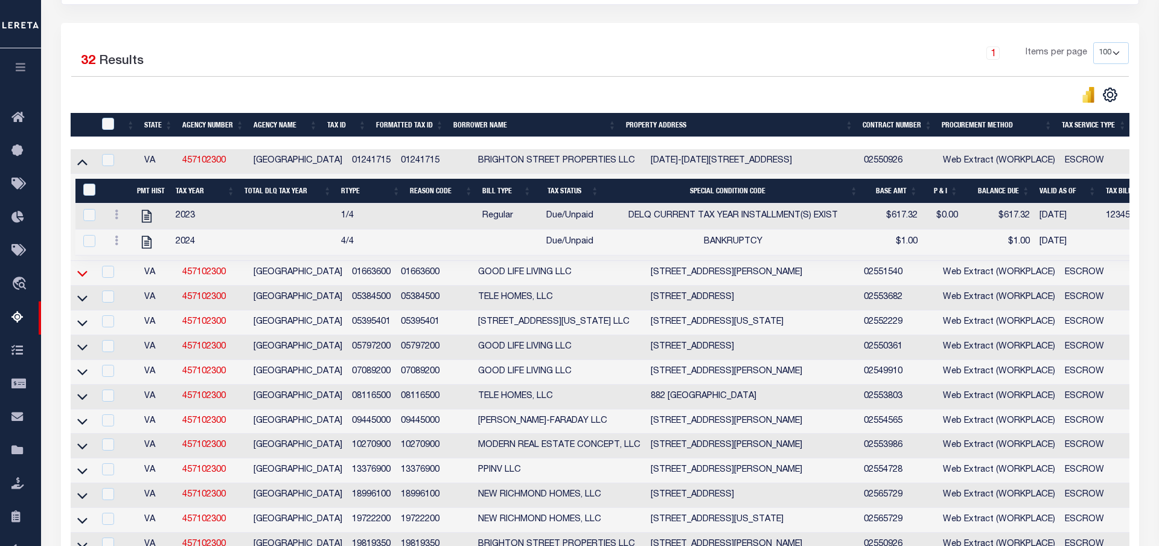
click at [83, 278] on icon at bounding box center [82, 273] width 10 height 13
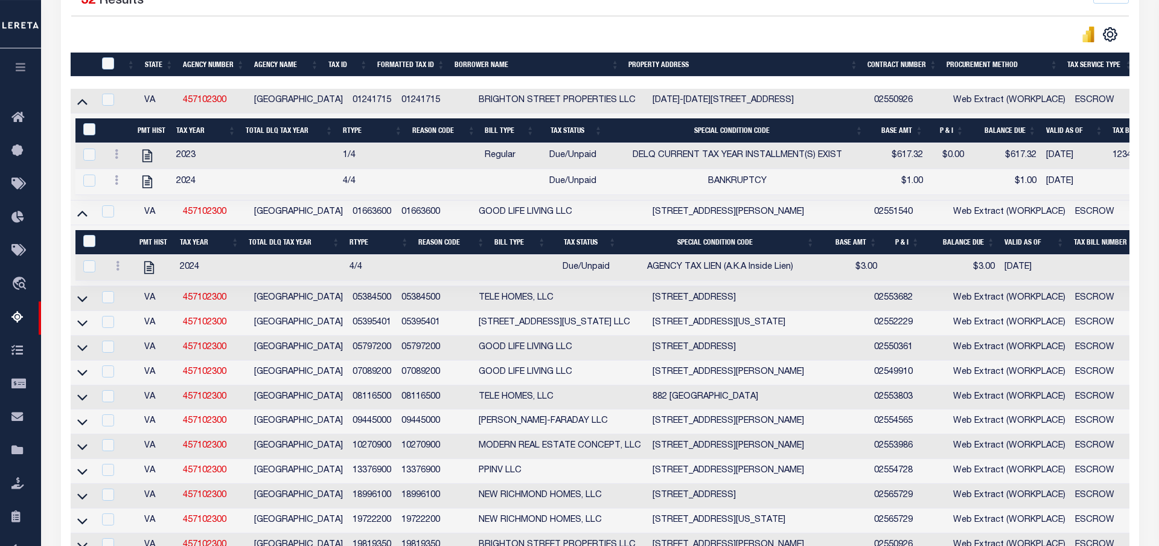
scroll to position [309, 0]
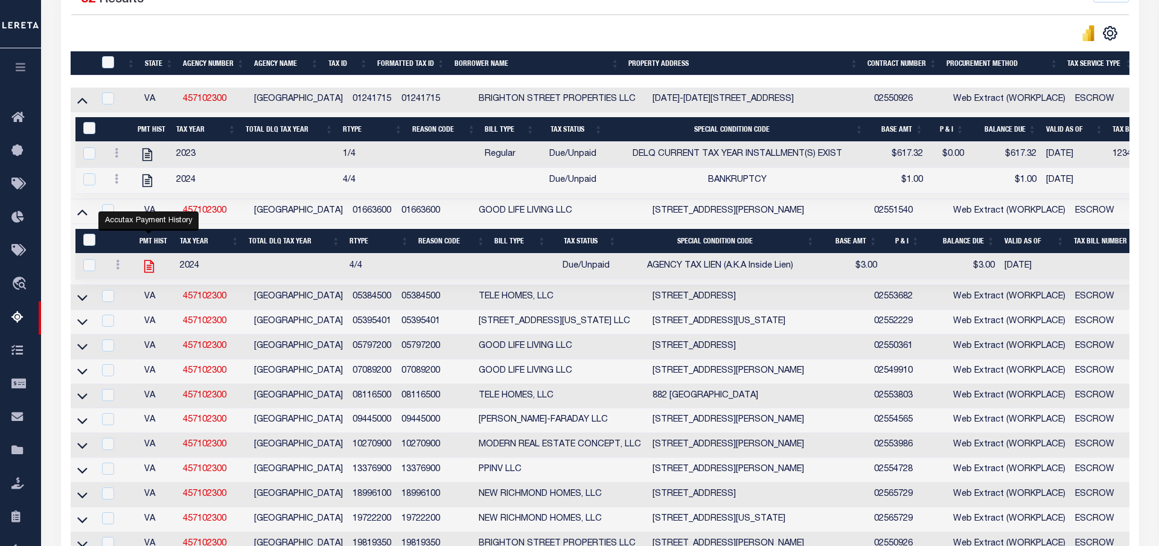
click at [149, 274] on icon "" at bounding box center [149, 266] width 16 height 16
checkbox input "true"
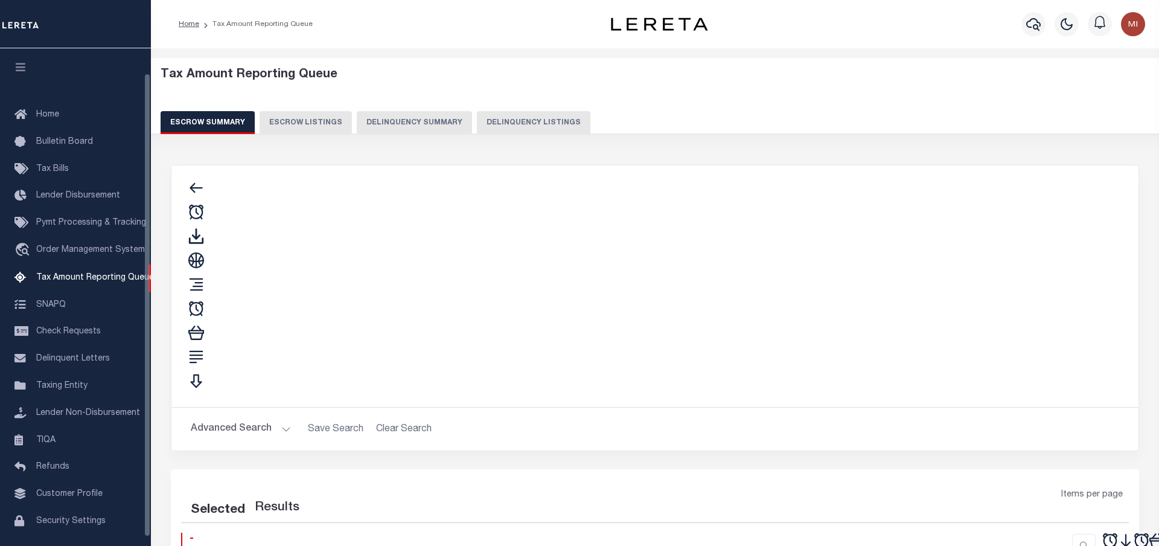
select select "100"
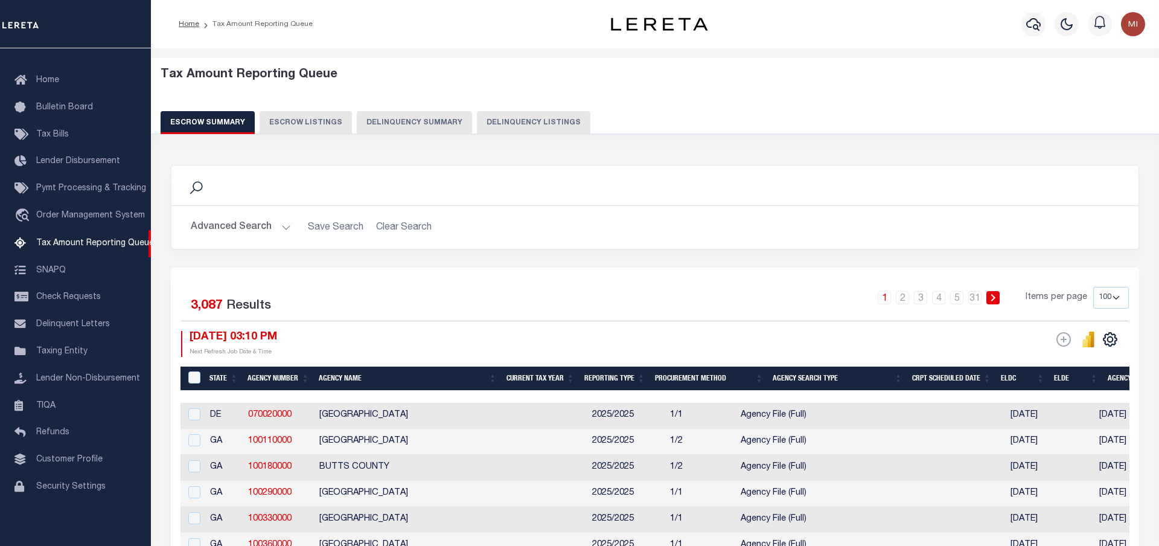
click at [394, 119] on button "Delinquency Summary" at bounding box center [414, 122] width 115 height 23
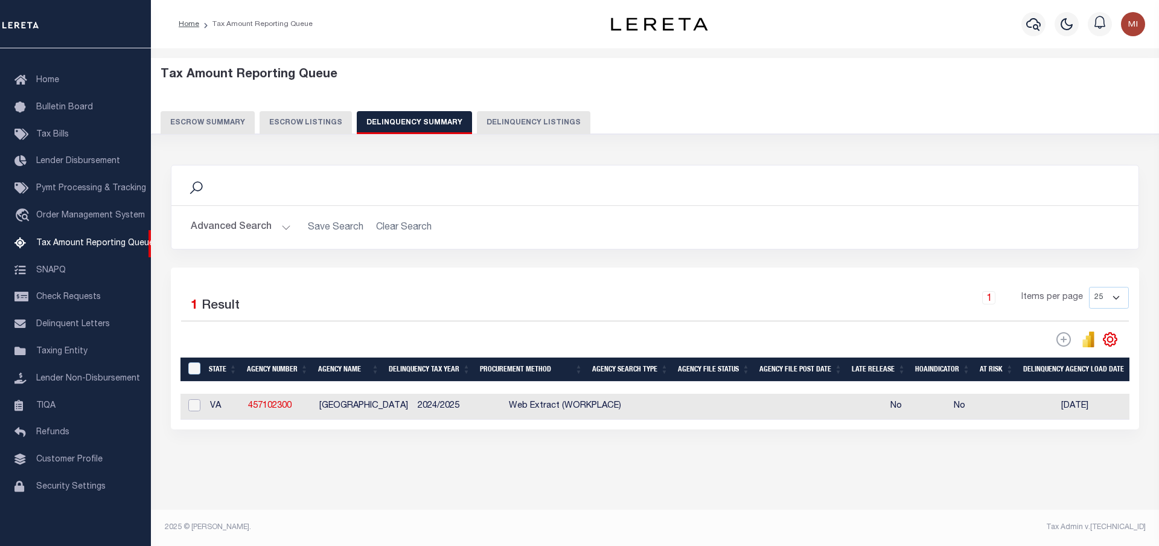
click at [197, 408] on input "checkbox" at bounding box center [194, 405] width 12 height 12
checkbox input "true"
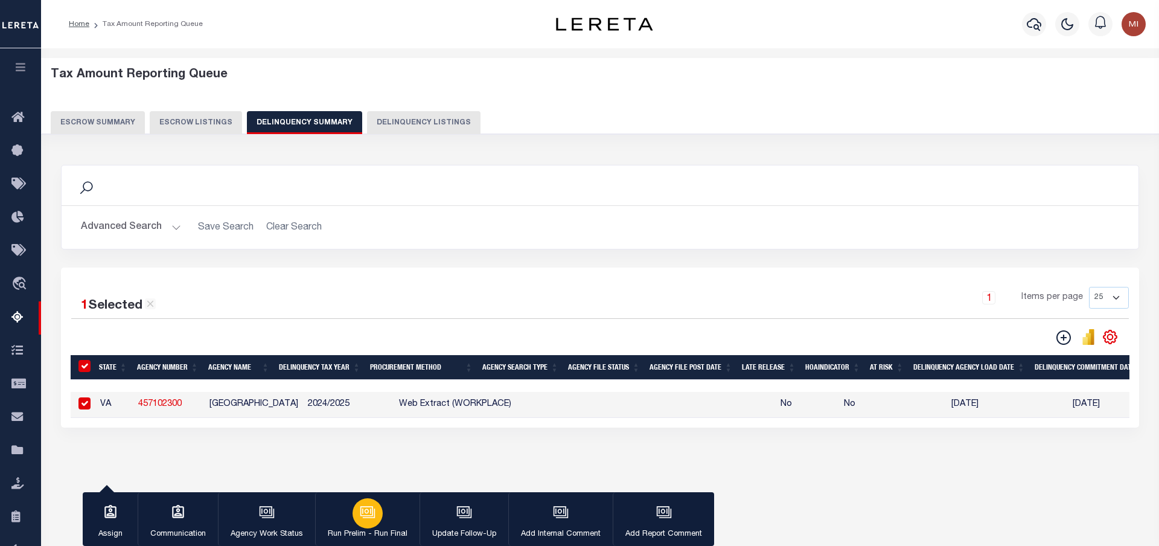
click at [360, 514] on icon "button" at bounding box center [366, 511] width 13 height 10
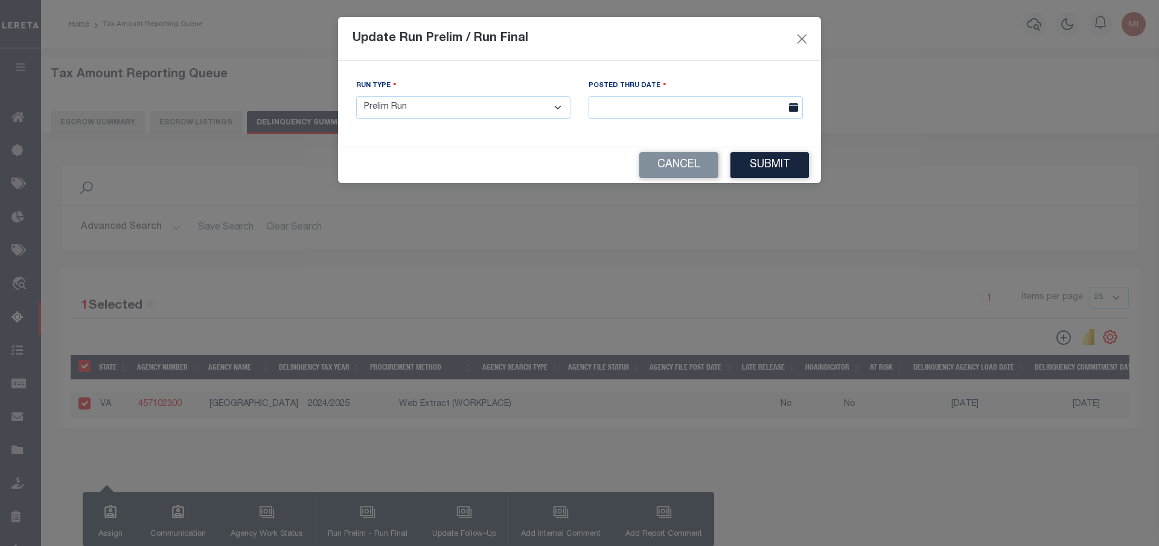
click option "Prelim Run" at bounding box center [0, 0] width 0 height 0
click at [620, 104] on input "text" at bounding box center [696, 108] width 214 height 24
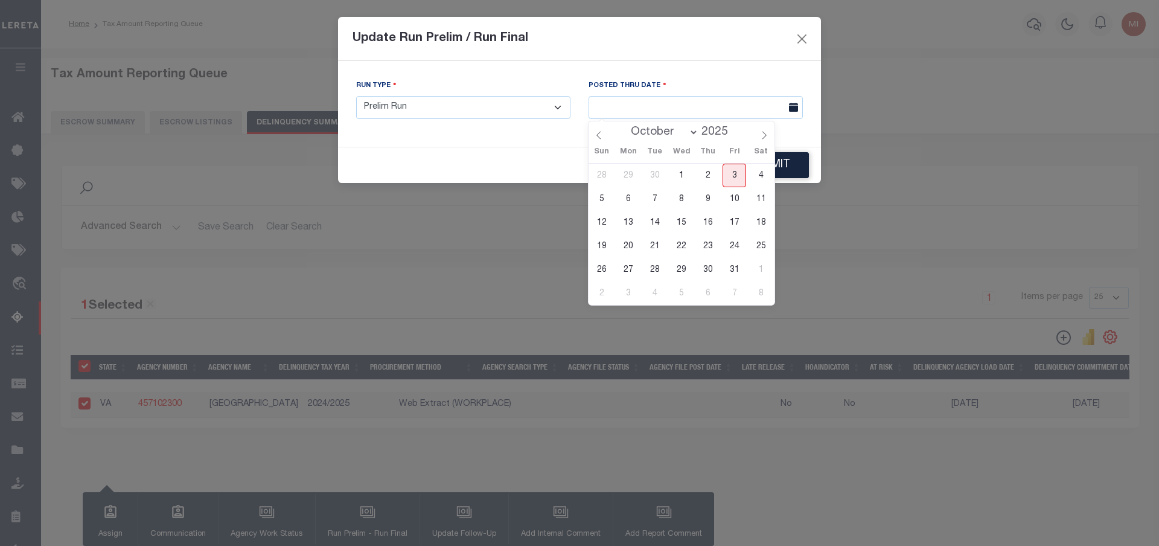
click at [812, 39] on div "Update Run Prelim / Run Final" at bounding box center [579, 39] width 483 height 44
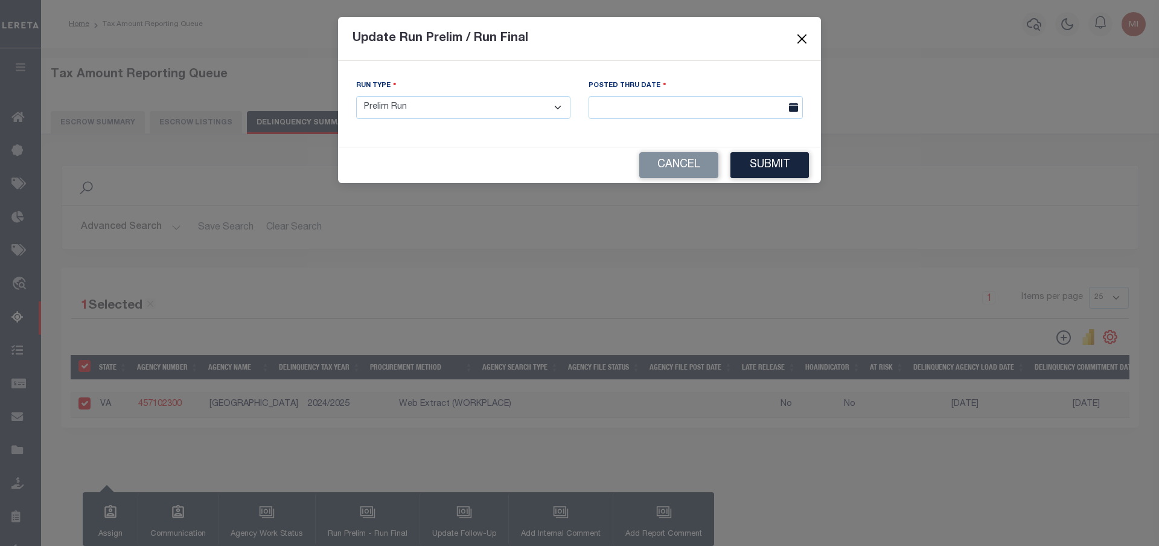
click at [804, 39] on button "Close" at bounding box center [803, 39] width 16 height 16
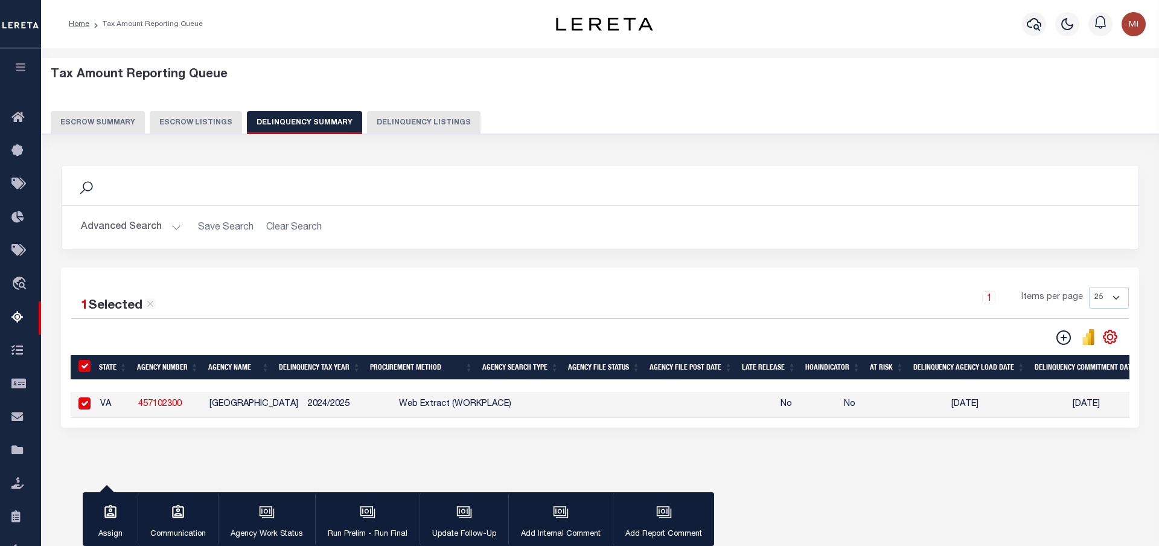
scroll to position [0, 15]
click at [367, 510] on icon "button" at bounding box center [368, 512] width 16 height 16
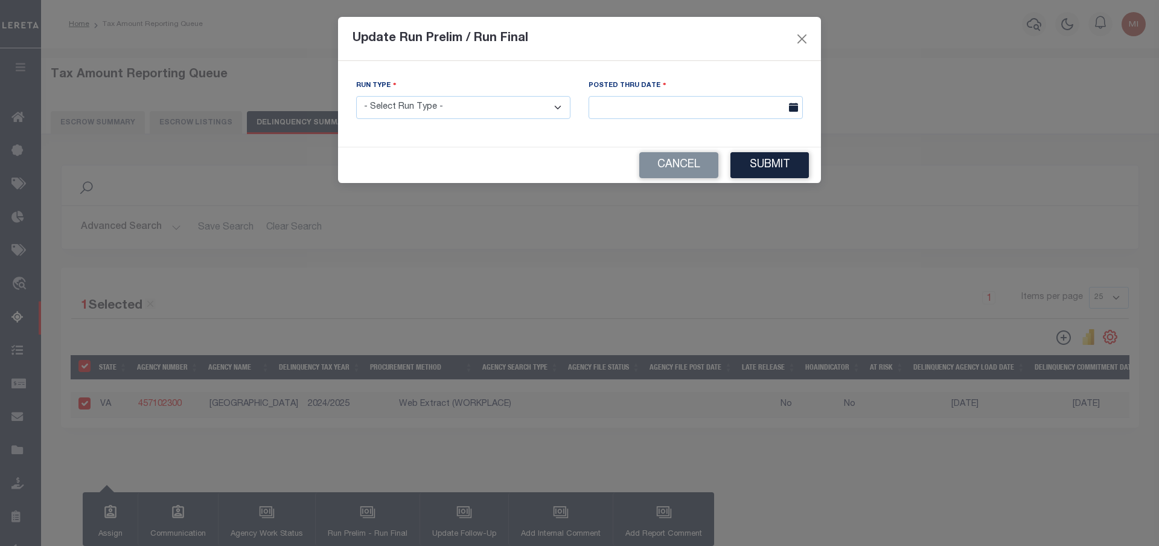
click at [356, 96] on select "- Select Run Type - Prelim Run Final Run" at bounding box center [463, 108] width 214 height 24
select select "P"
click option "Prelim Run" at bounding box center [0, 0] width 0 height 0
click at [613, 115] on input "text" at bounding box center [696, 108] width 214 height 24
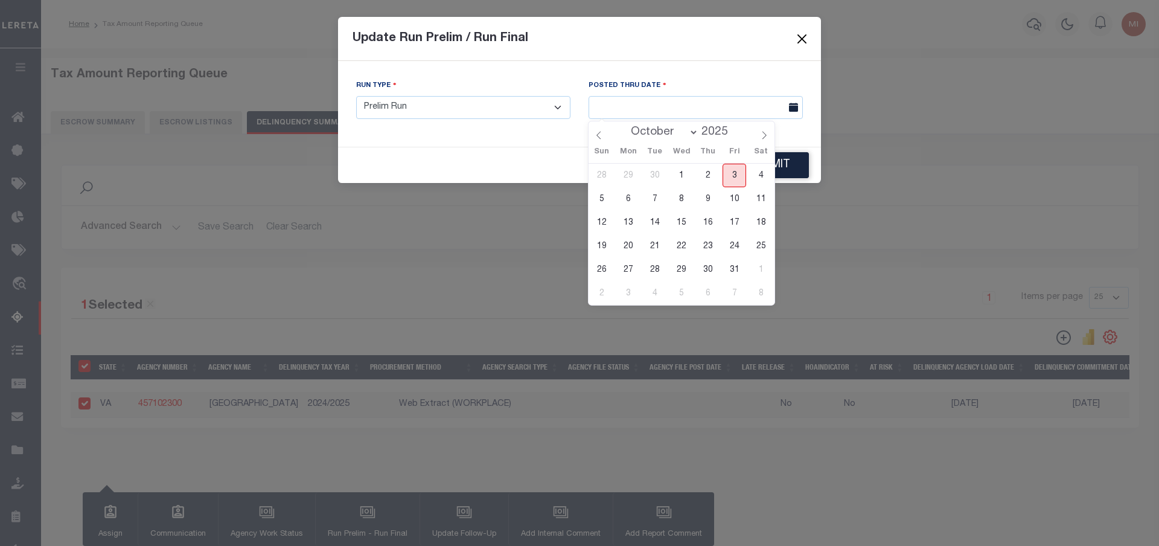
click at [737, 175] on span "3" at bounding box center [735, 176] width 24 height 24
type input "[DATE]"
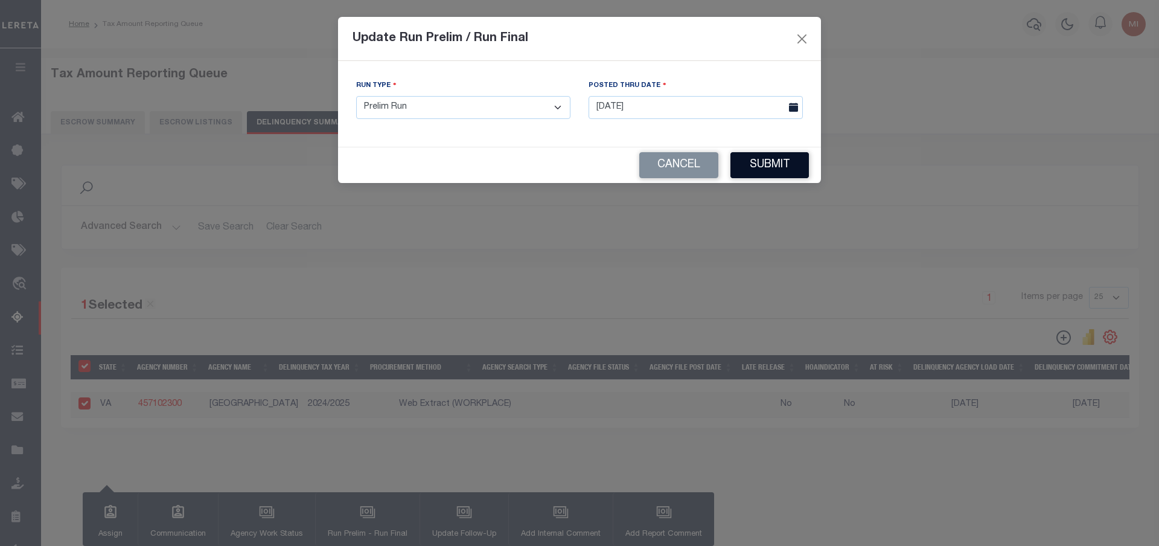
click at [771, 162] on button "Submit" at bounding box center [770, 165] width 78 height 26
